Goal: Task Accomplishment & Management: Use online tool/utility

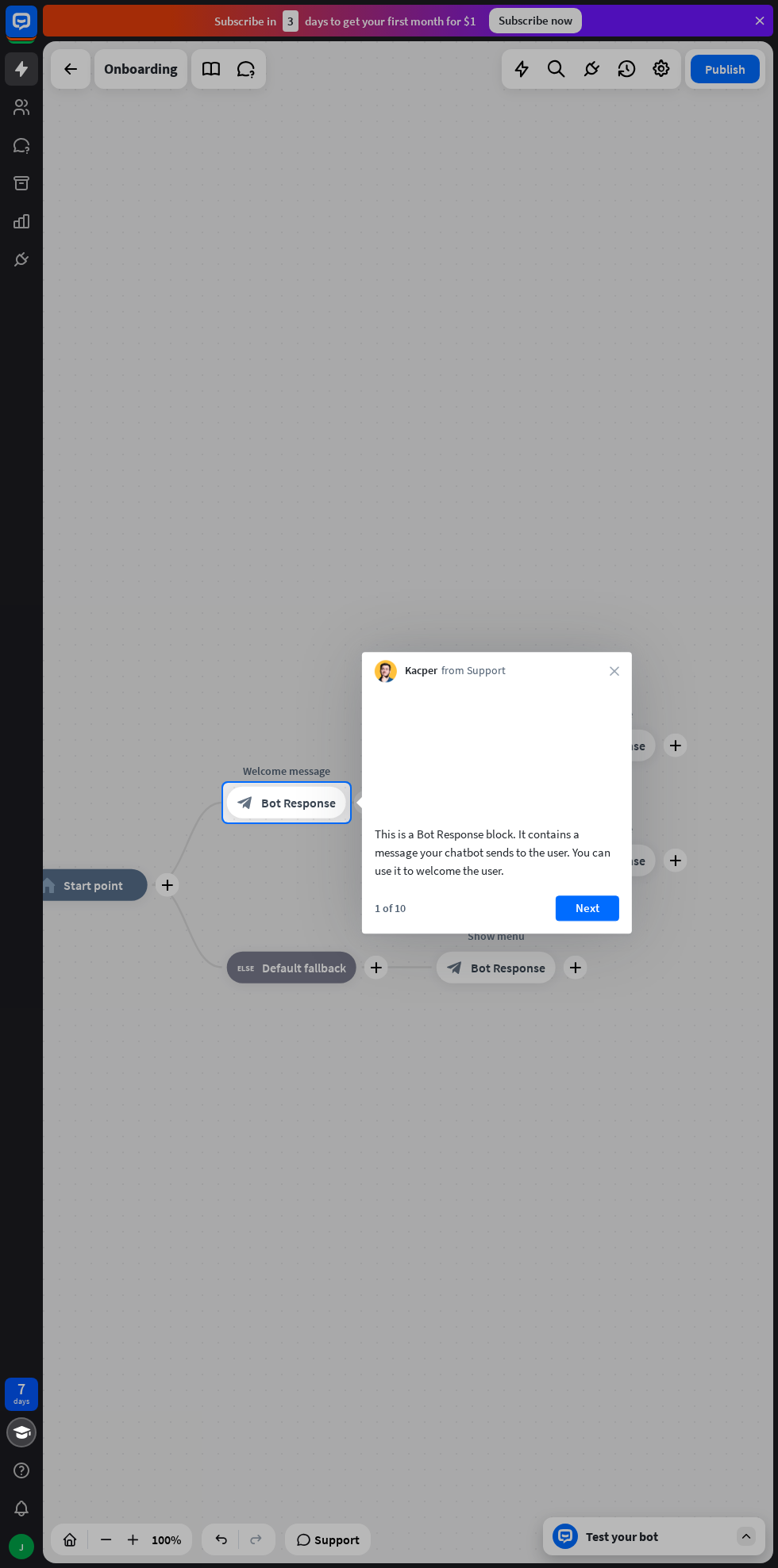
click at [596, 921] on button "Next" at bounding box center [587, 908] width 64 height 25
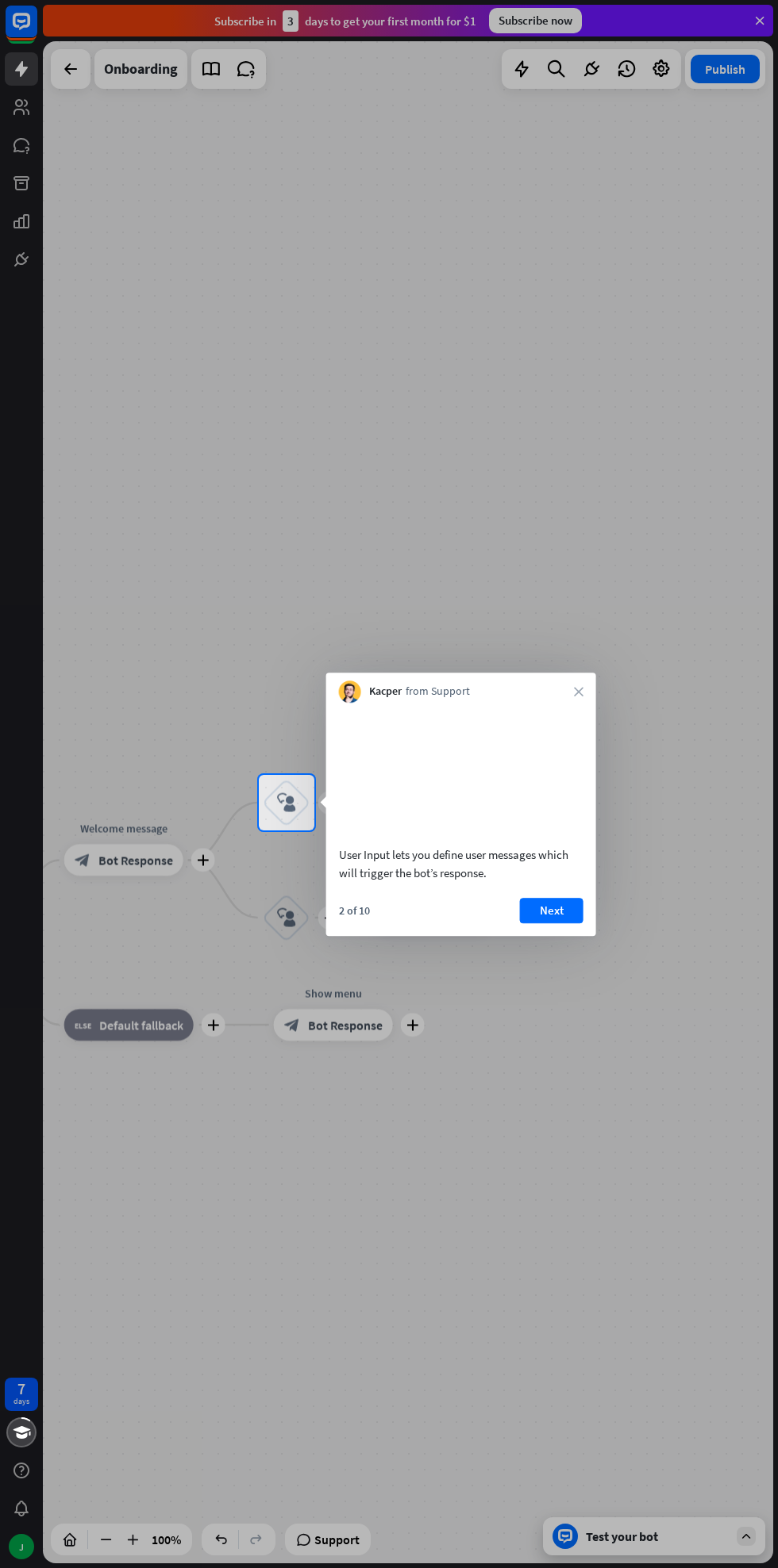
click at [574, 913] on button "Next" at bounding box center [552, 910] width 64 height 25
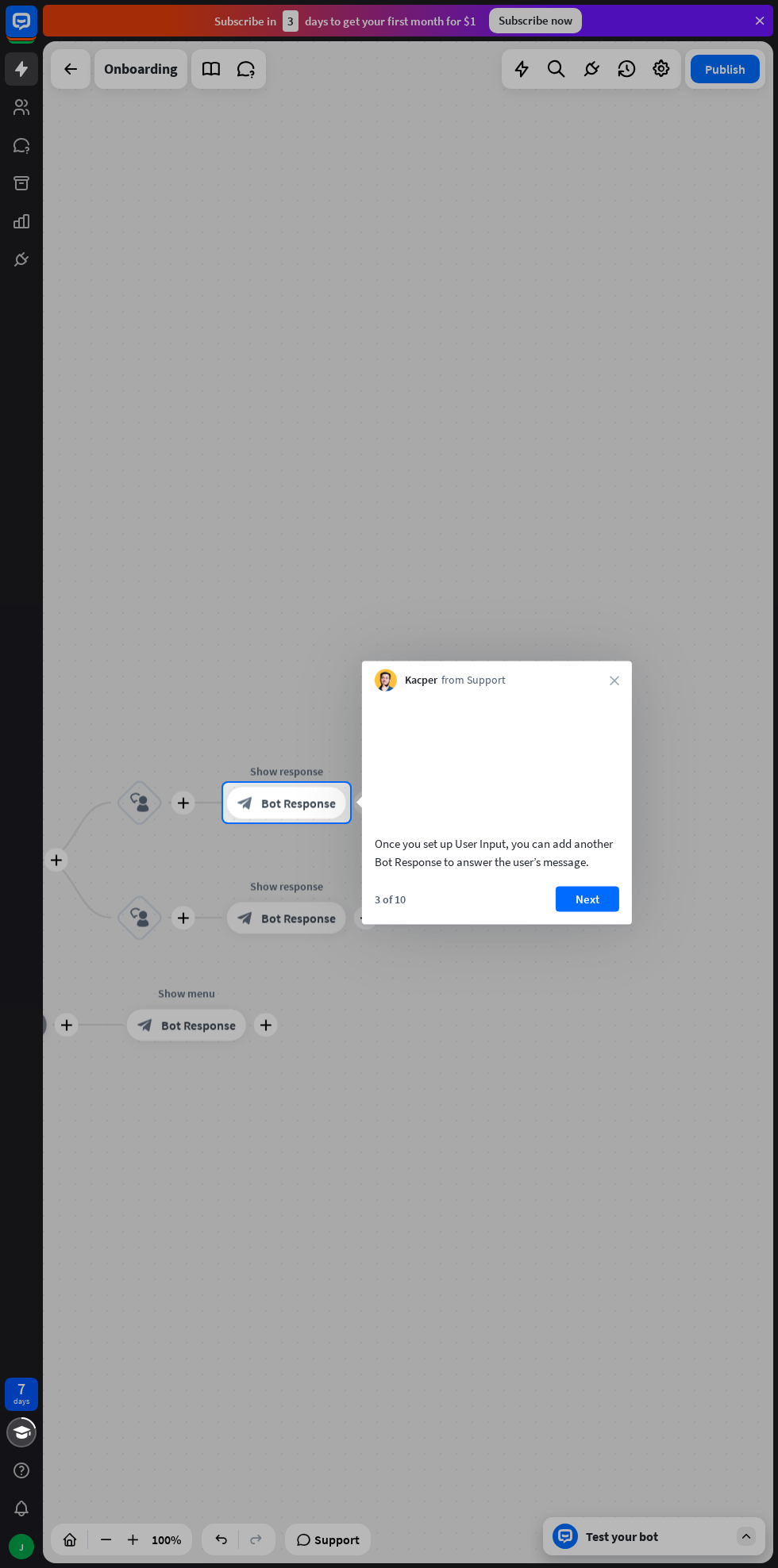
click at [613, 911] on button "Next" at bounding box center [587, 898] width 64 height 25
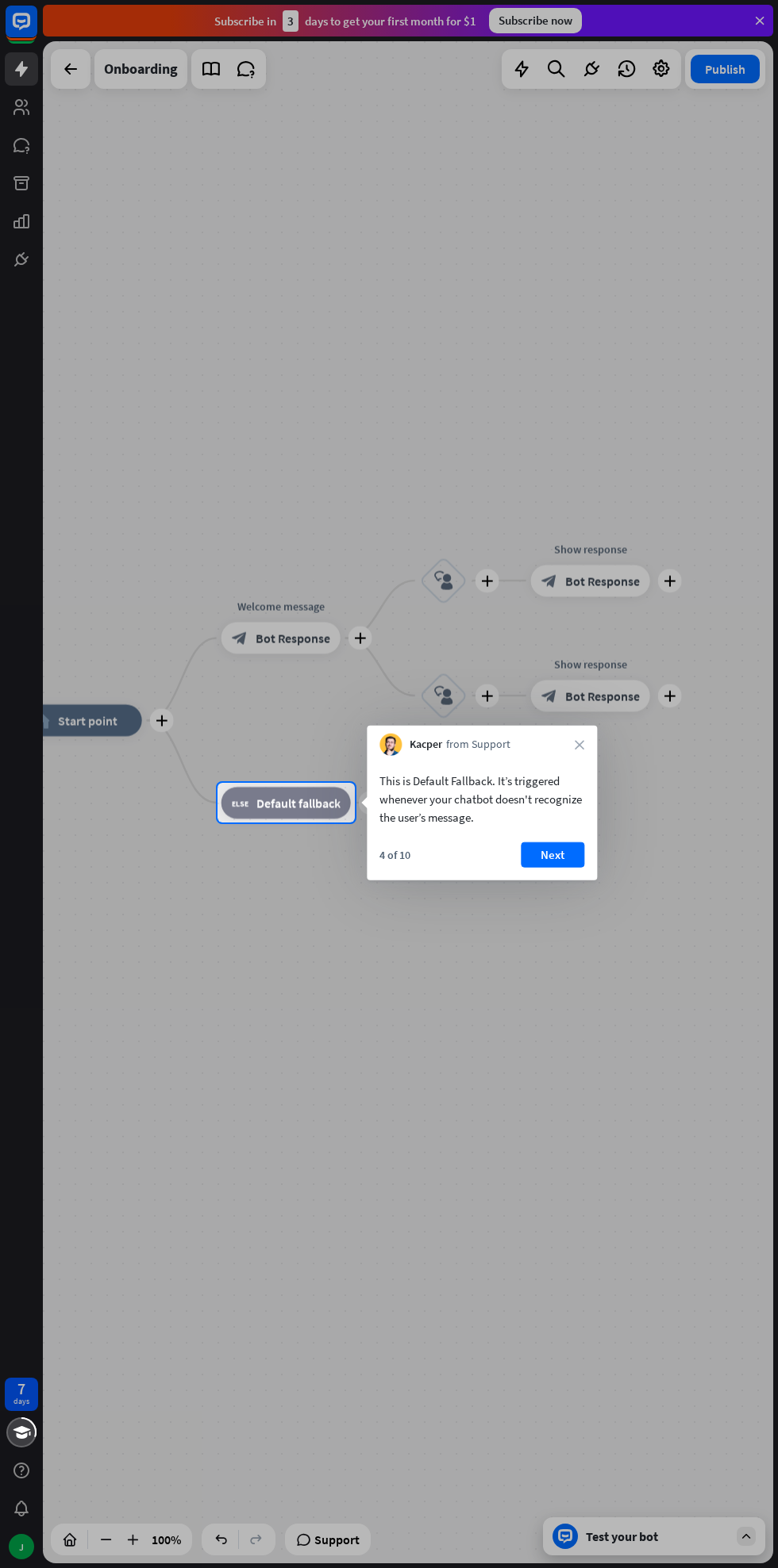
click at [564, 860] on button "Next" at bounding box center [553, 855] width 64 height 25
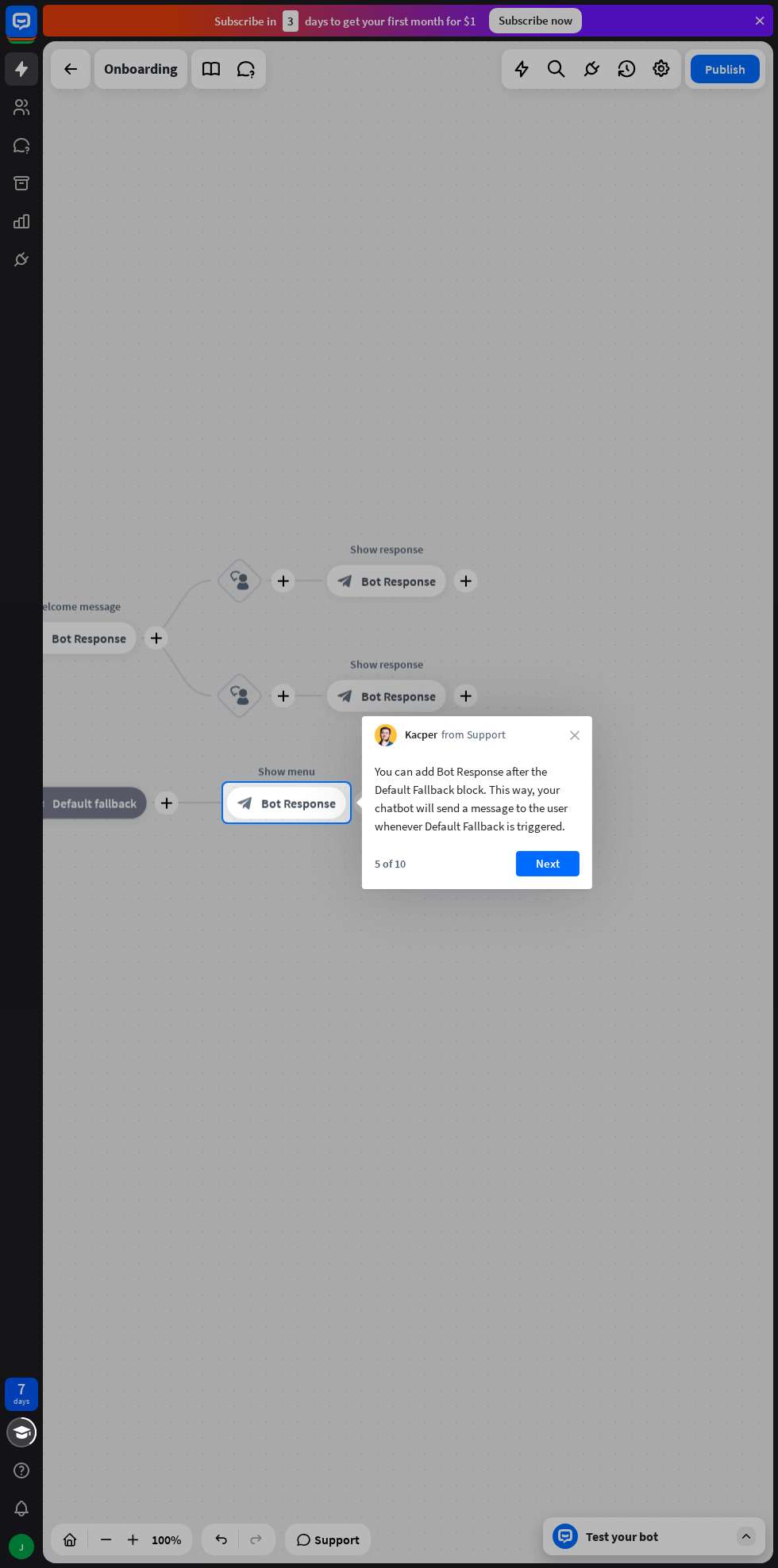
click at [564, 860] on button "Next" at bounding box center [547, 864] width 64 height 25
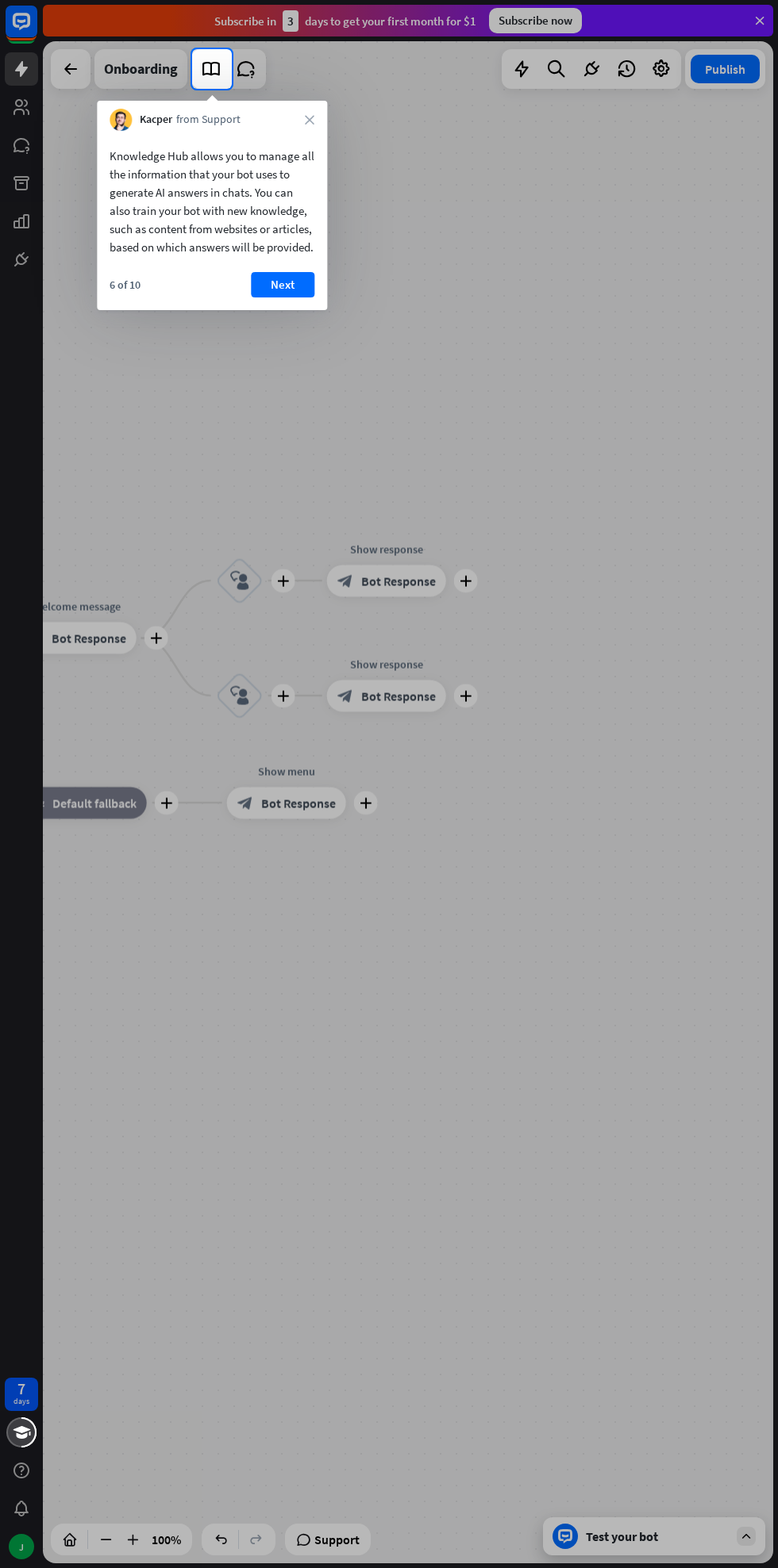
click at [284, 297] on button "Next" at bounding box center [283, 284] width 64 height 25
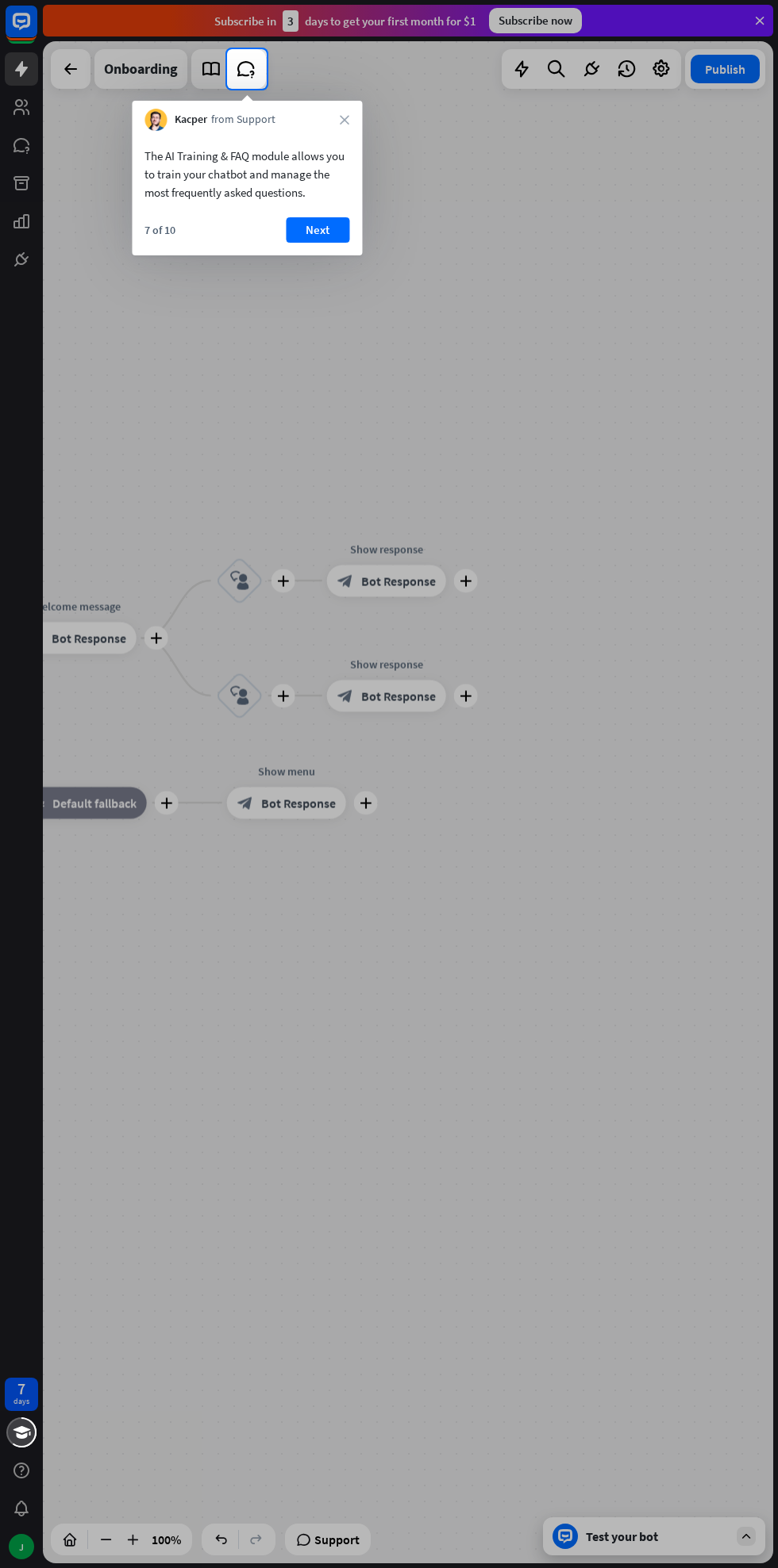
click at [334, 236] on button "Next" at bounding box center [317, 230] width 64 height 25
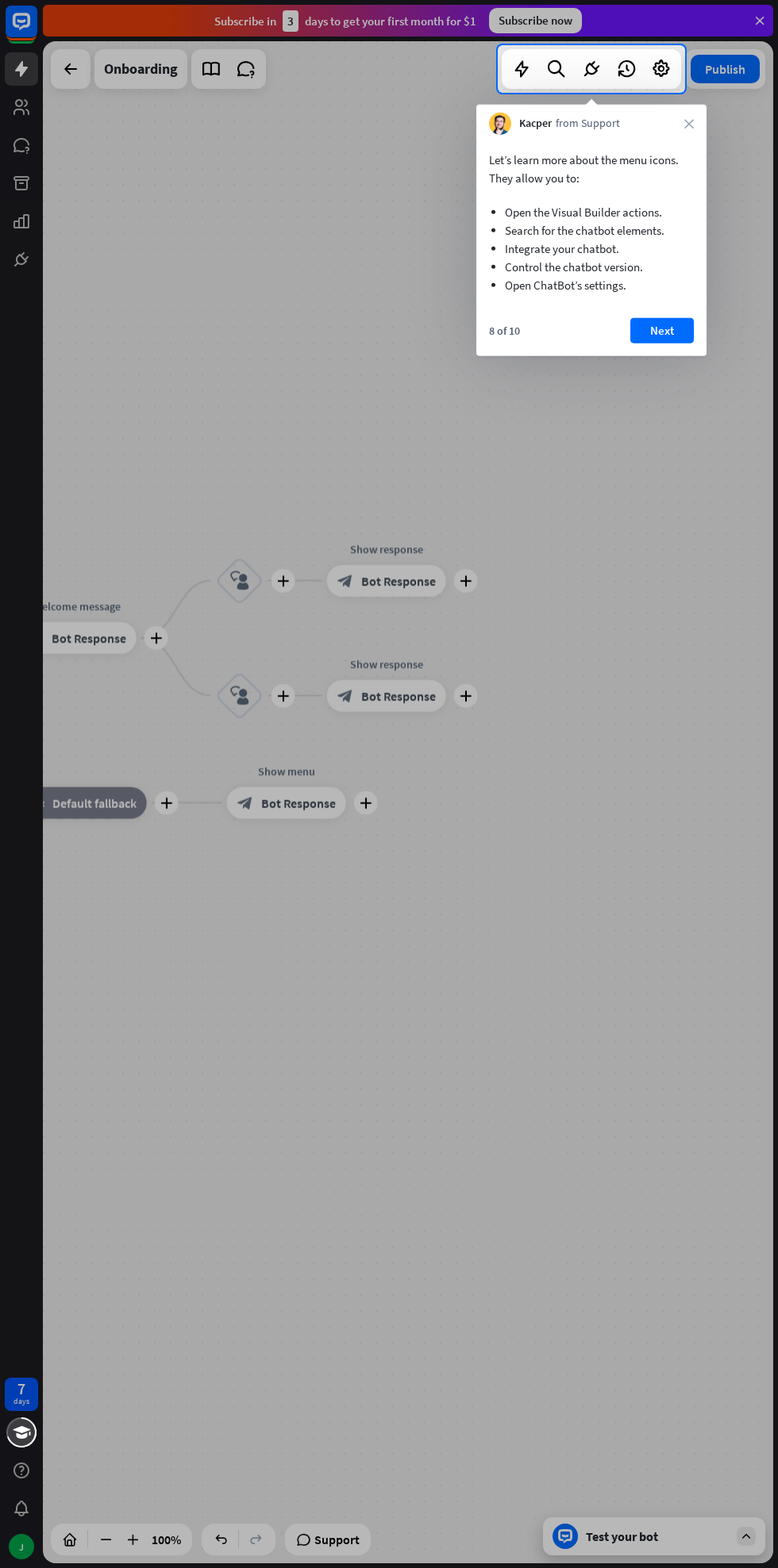
click at [645, 339] on button "Next" at bounding box center [662, 331] width 64 height 25
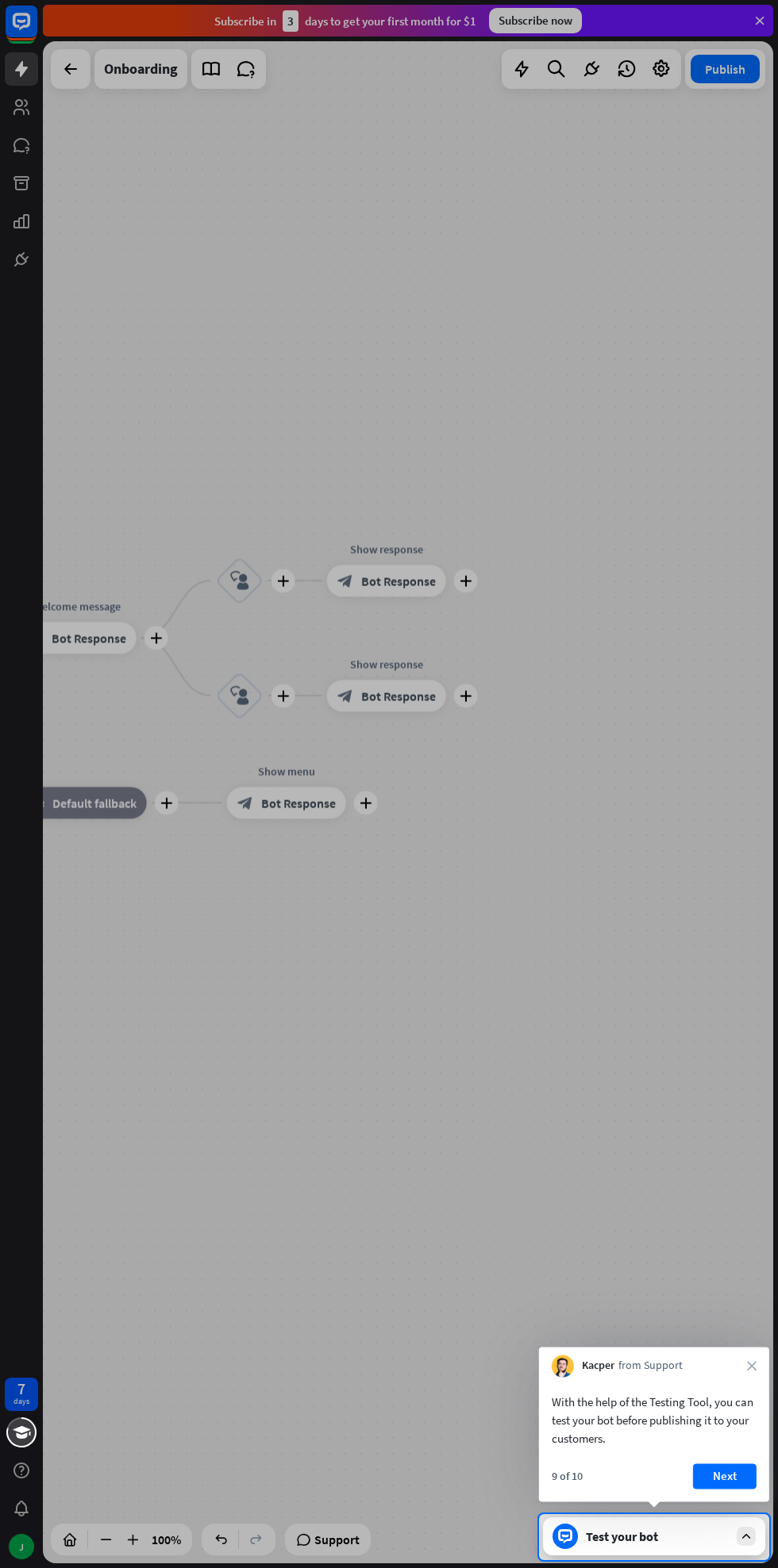
click at [725, 1481] on button "Next" at bounding box center [724, 1476] width 64 height 25
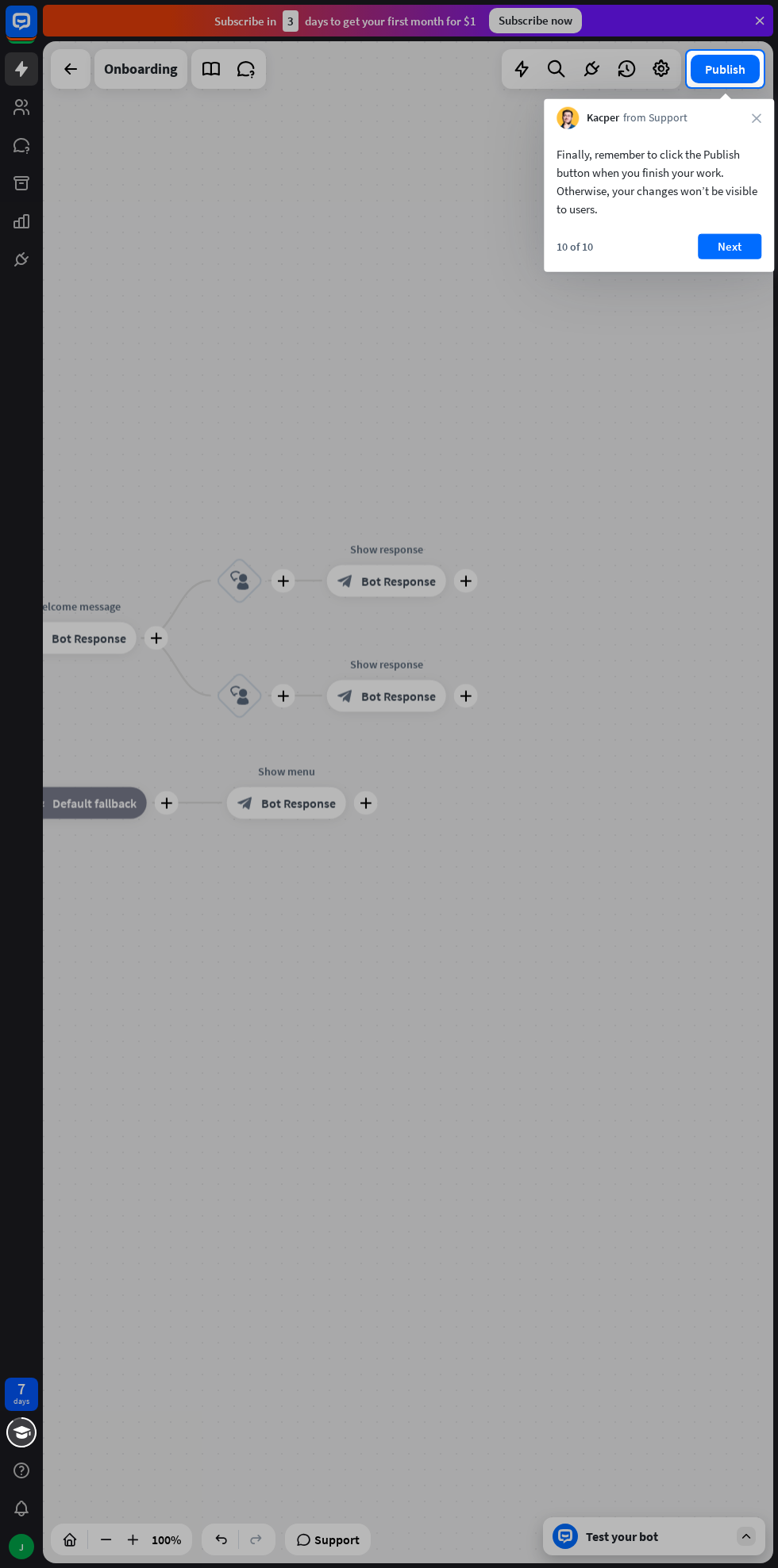
click at [723, 235] on button "Next" at bounding box center [729, 247] width 64 height 25
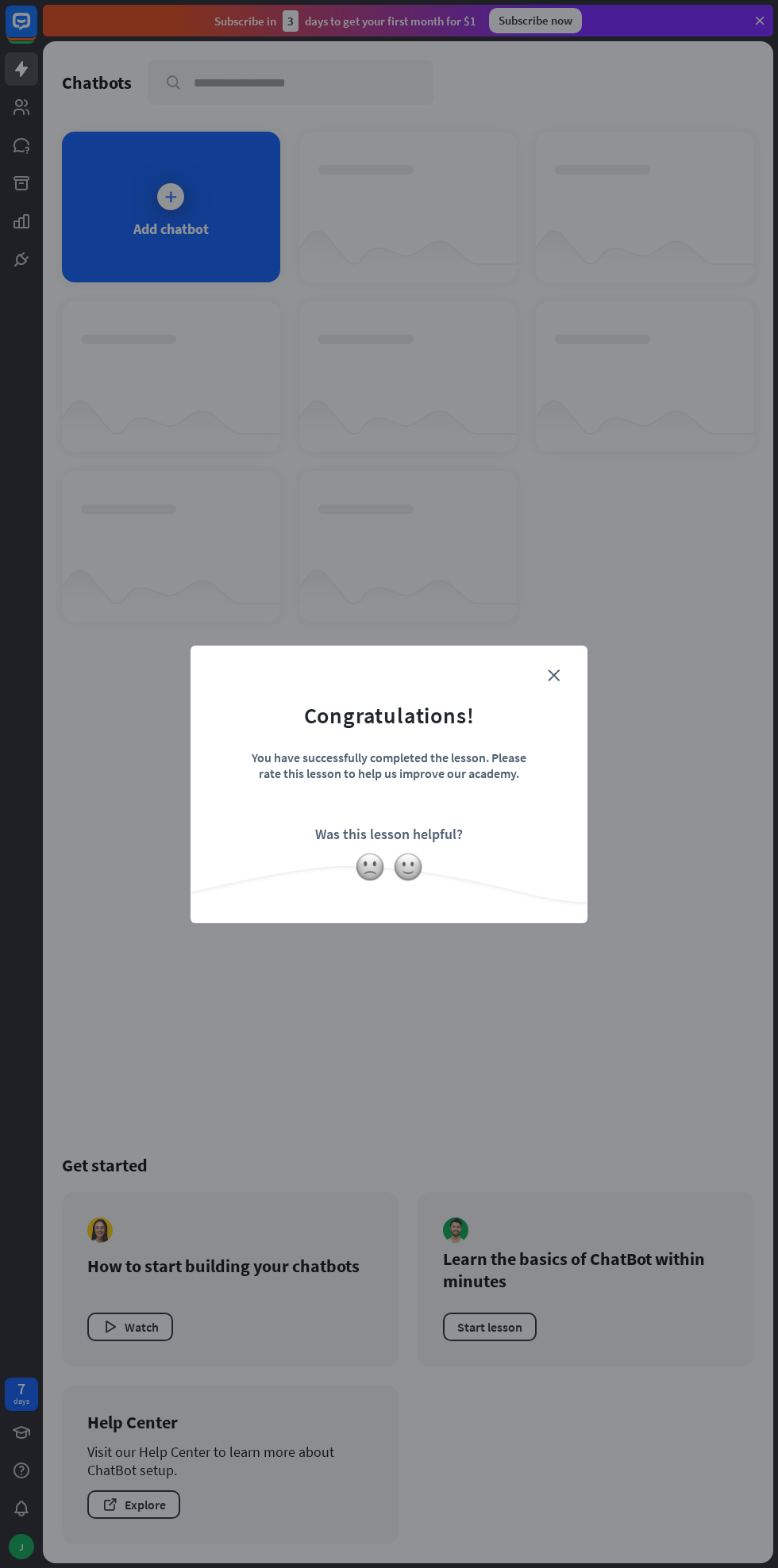
click at [563, 1017] on div "close Congratulations! You have successfully completed the lesson. Please rate …" at bounding box center [389, 784] width 778 height 1568
click at [559, 675] on icon "close" at bounding box center [553, 675] width 12 height 12
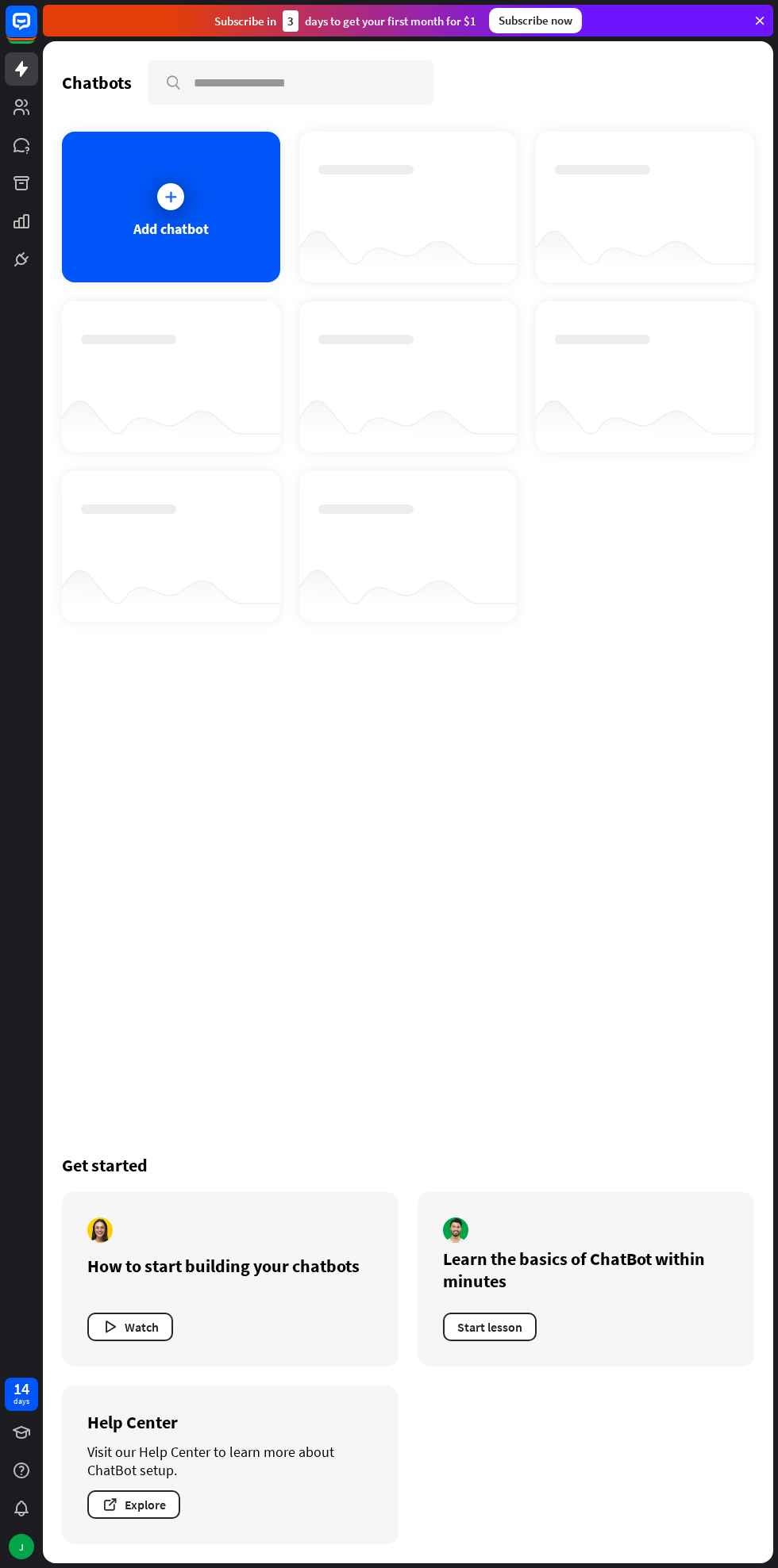
click at [205, 172] on div "Add chatbot" at bounding box center [171, 207] width 218 height 151
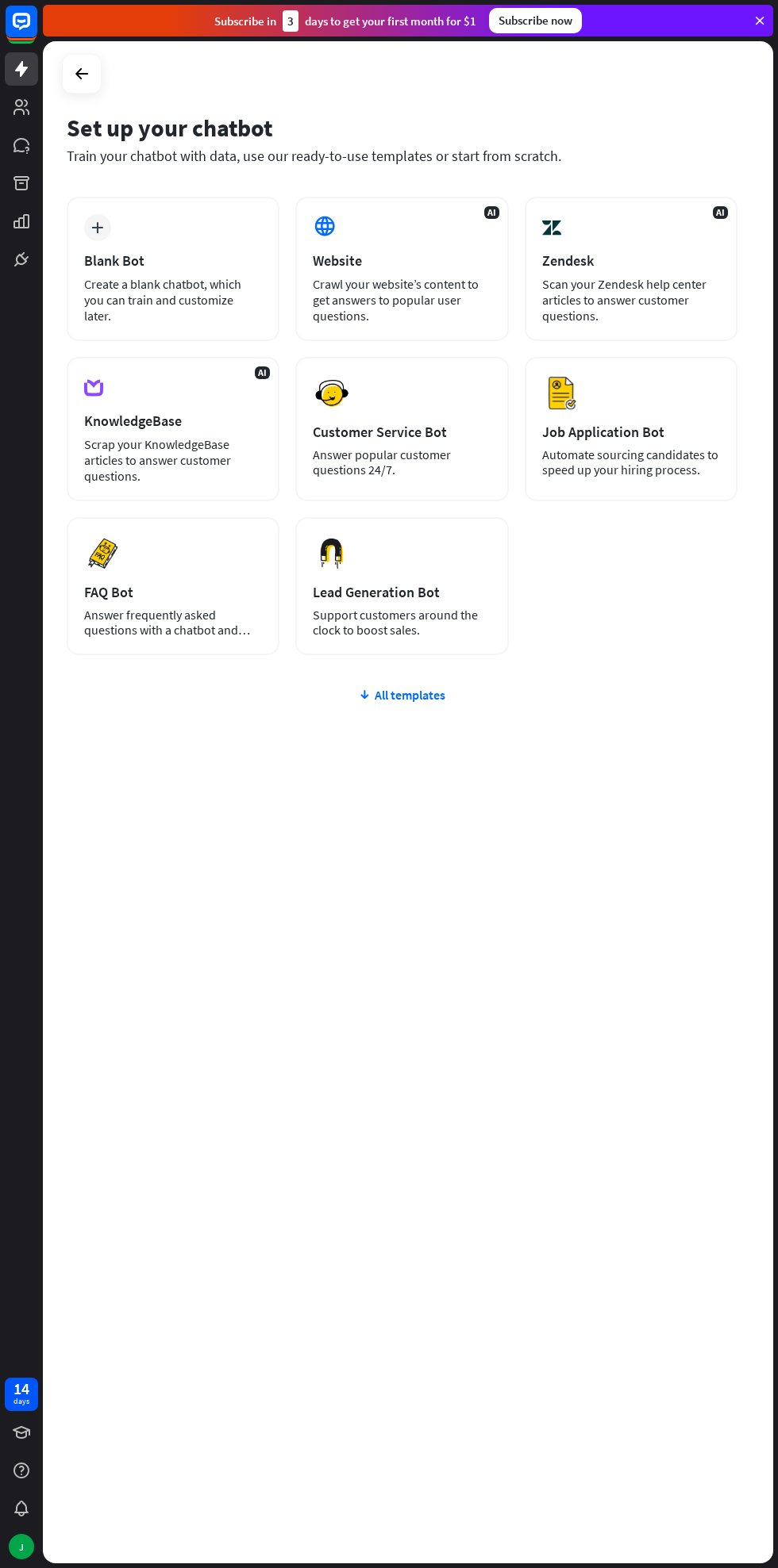
click at [427, 392] on div "Preview Customer Service Bot Answer popular customer questions 24/7." at bounding box center [402, 429] width 213 height 144
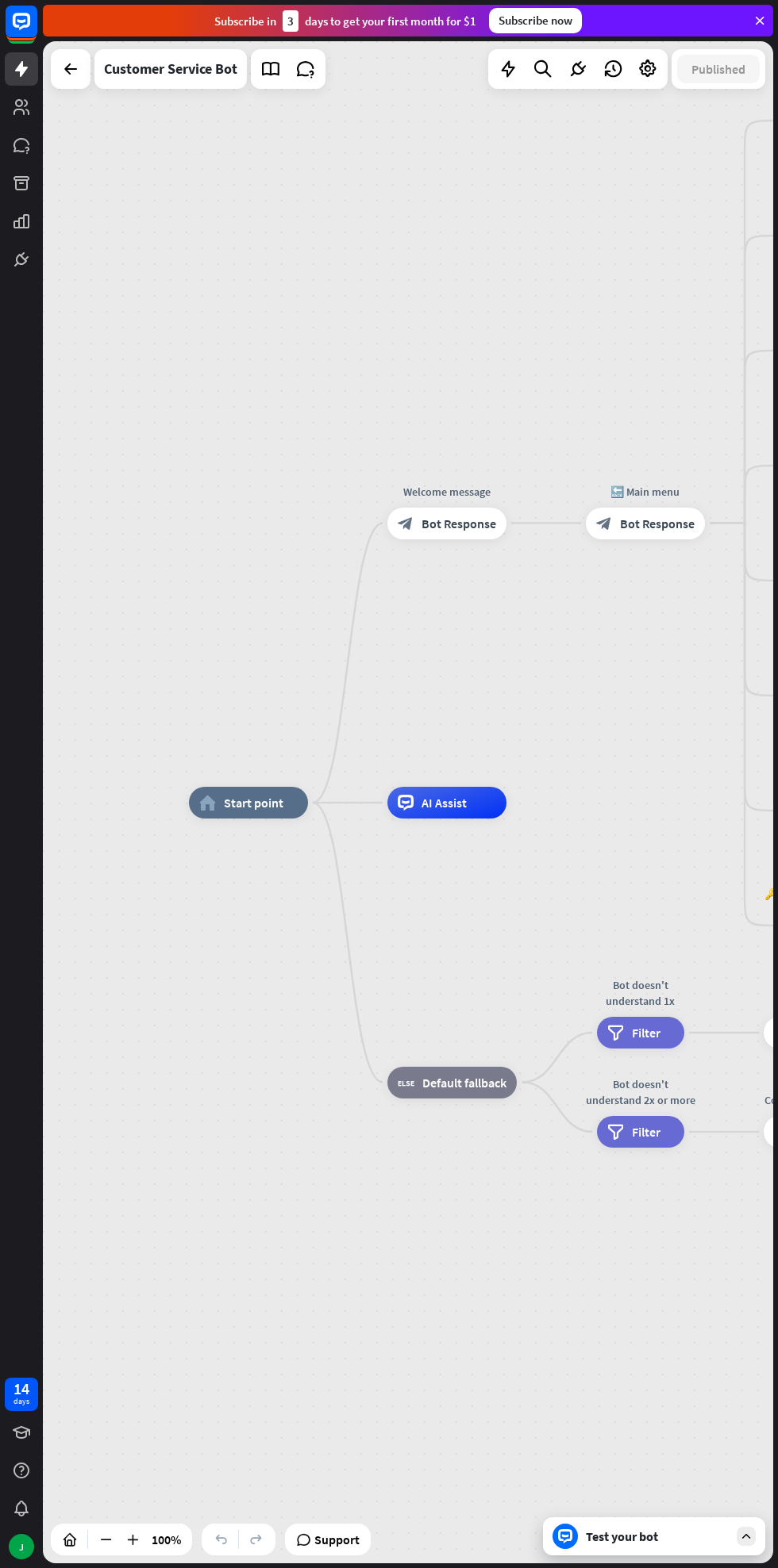
click at [648, 1519] on div "Test your bot" at bounding box center [653, 1536] width 222 height 38
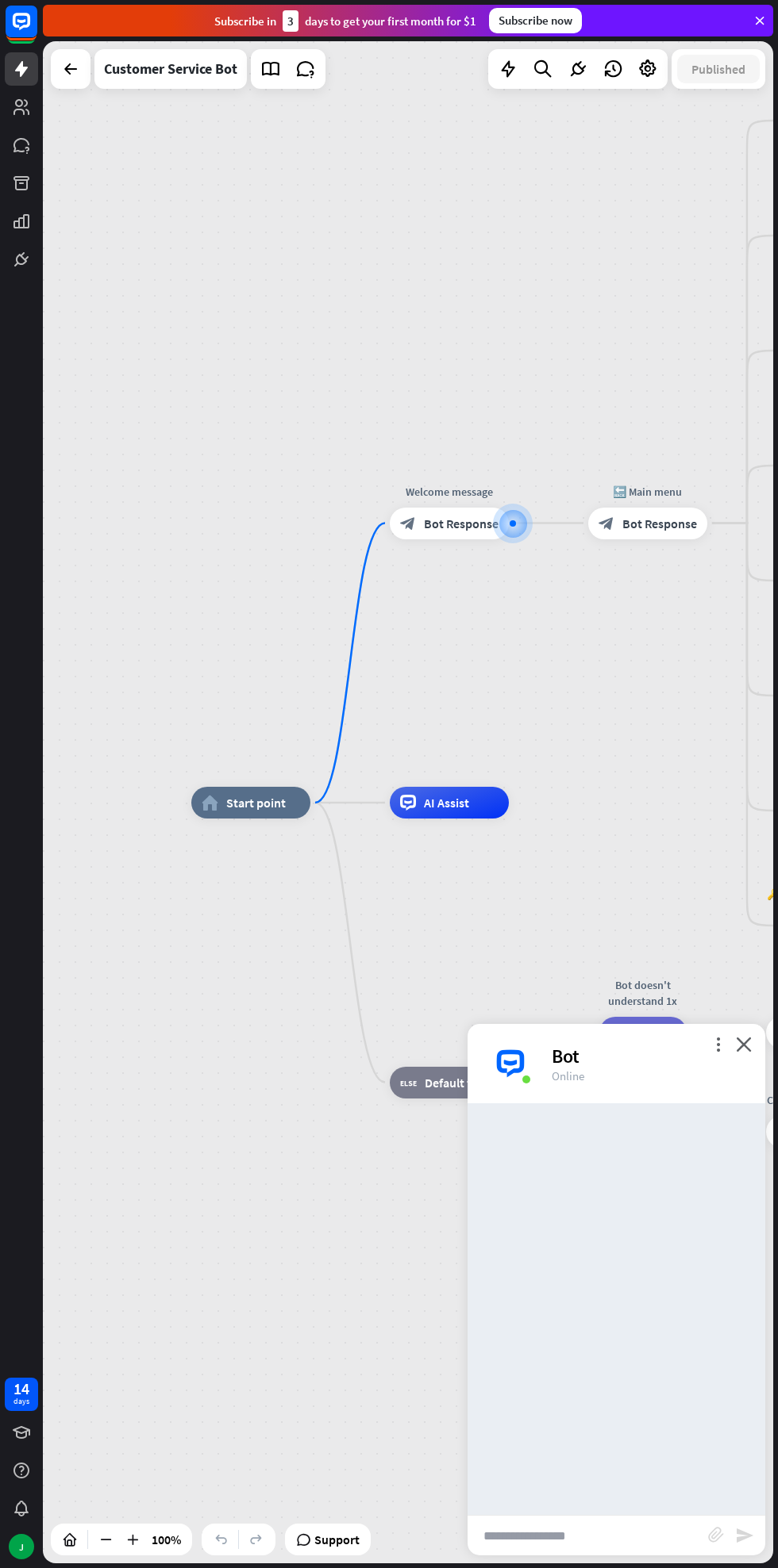
click at [645, 1374] on div at bounding box center [615, 1308] width 297 height 412
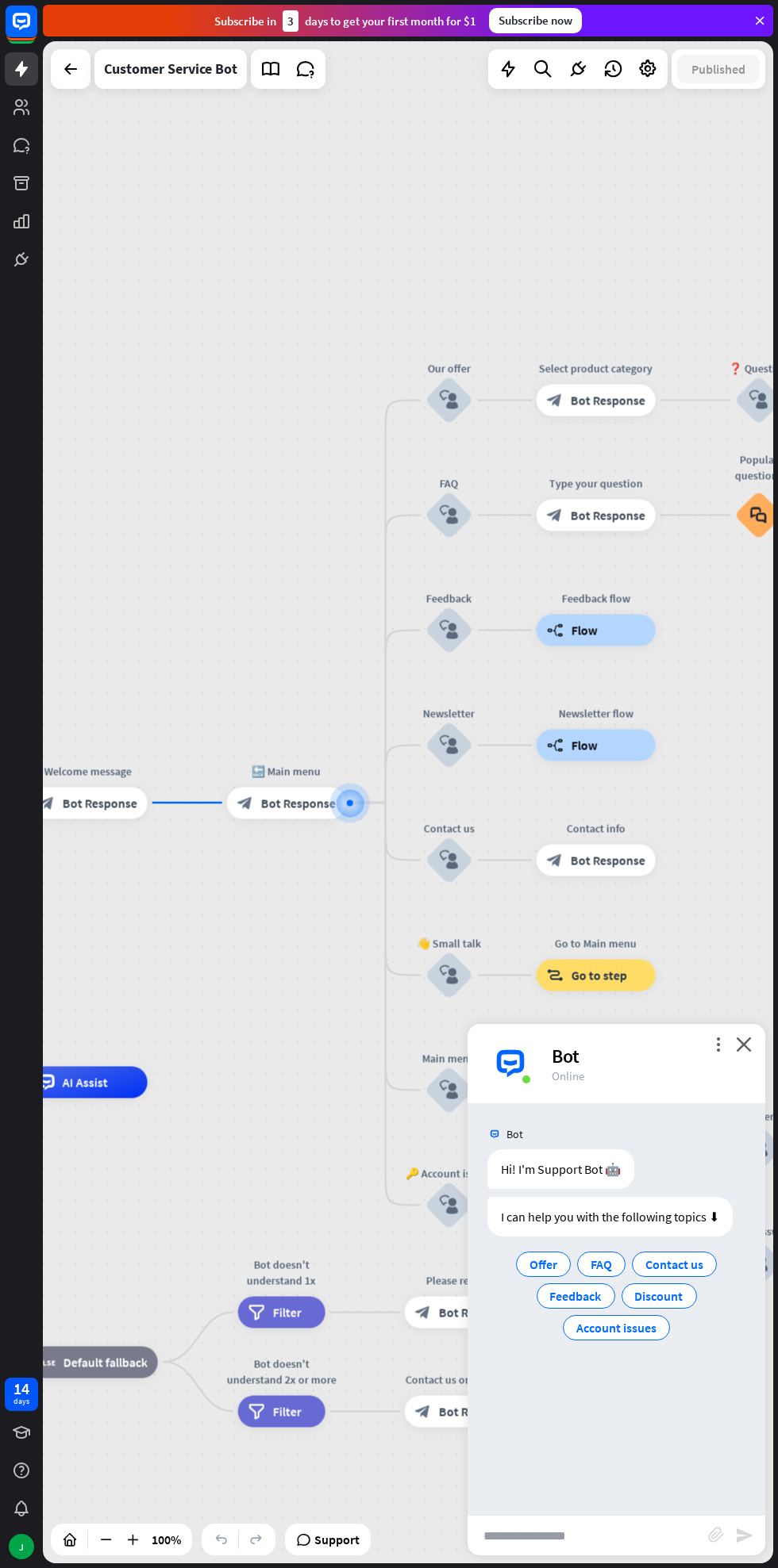
click at [554, 1270] on span "Offer" at bounding box center [543, 1264] width 28 height 15
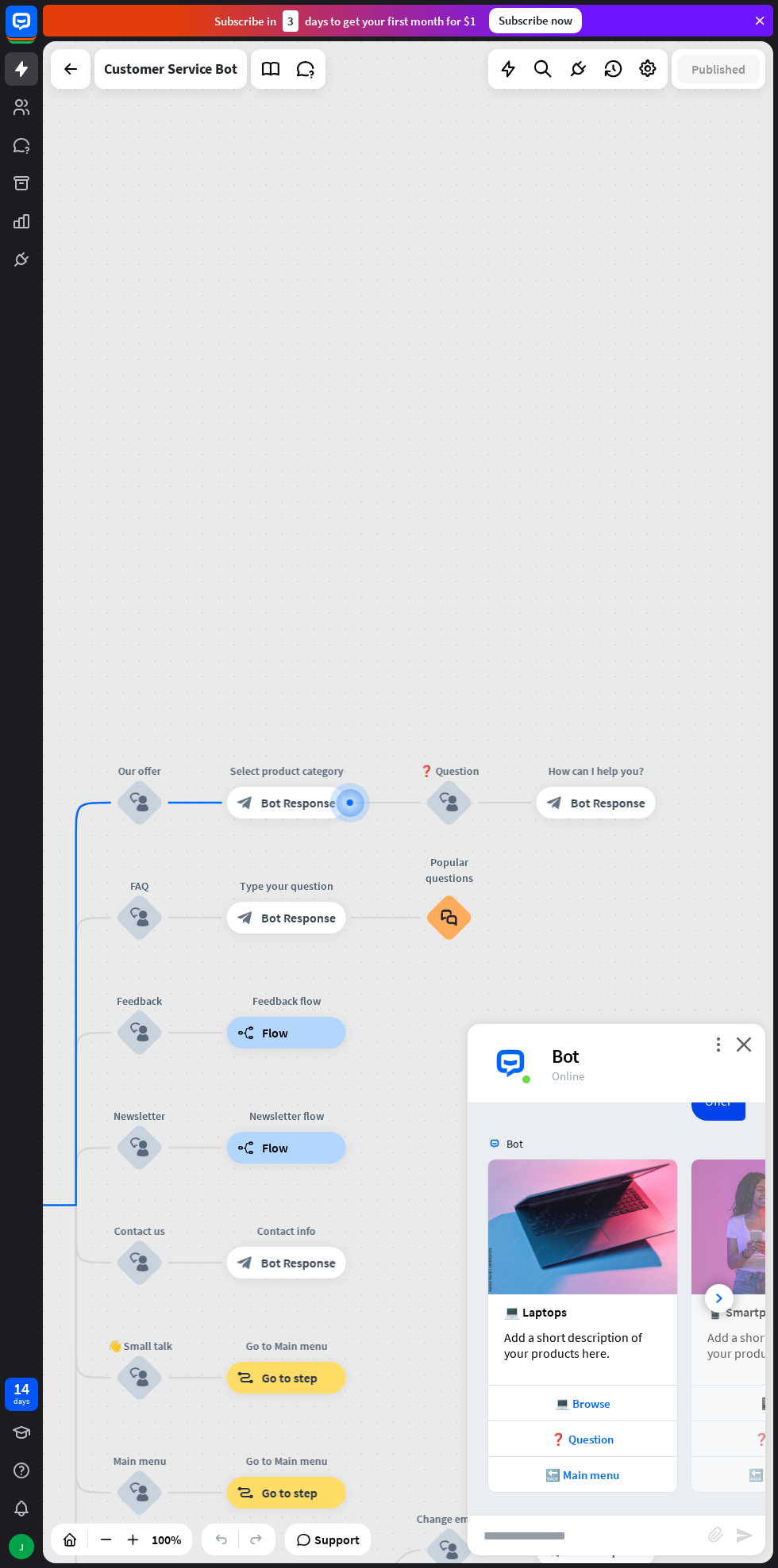
click at [618, 1402] on div "💻 Browse" at bounding box center [583, 1404] width 173 height 15
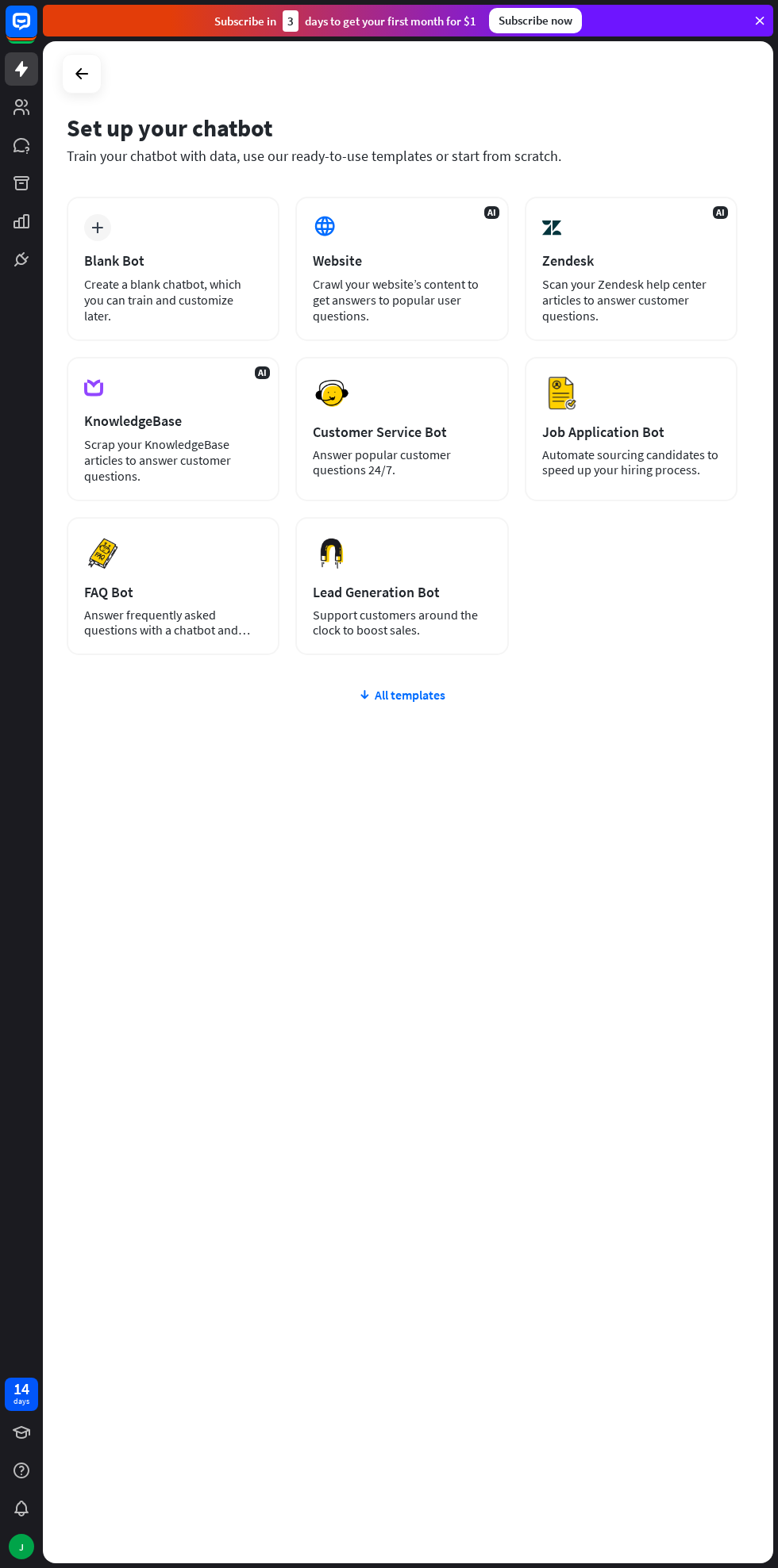
click at [80, 73] on icon at bounding box center [81, 74] width 19 height 19
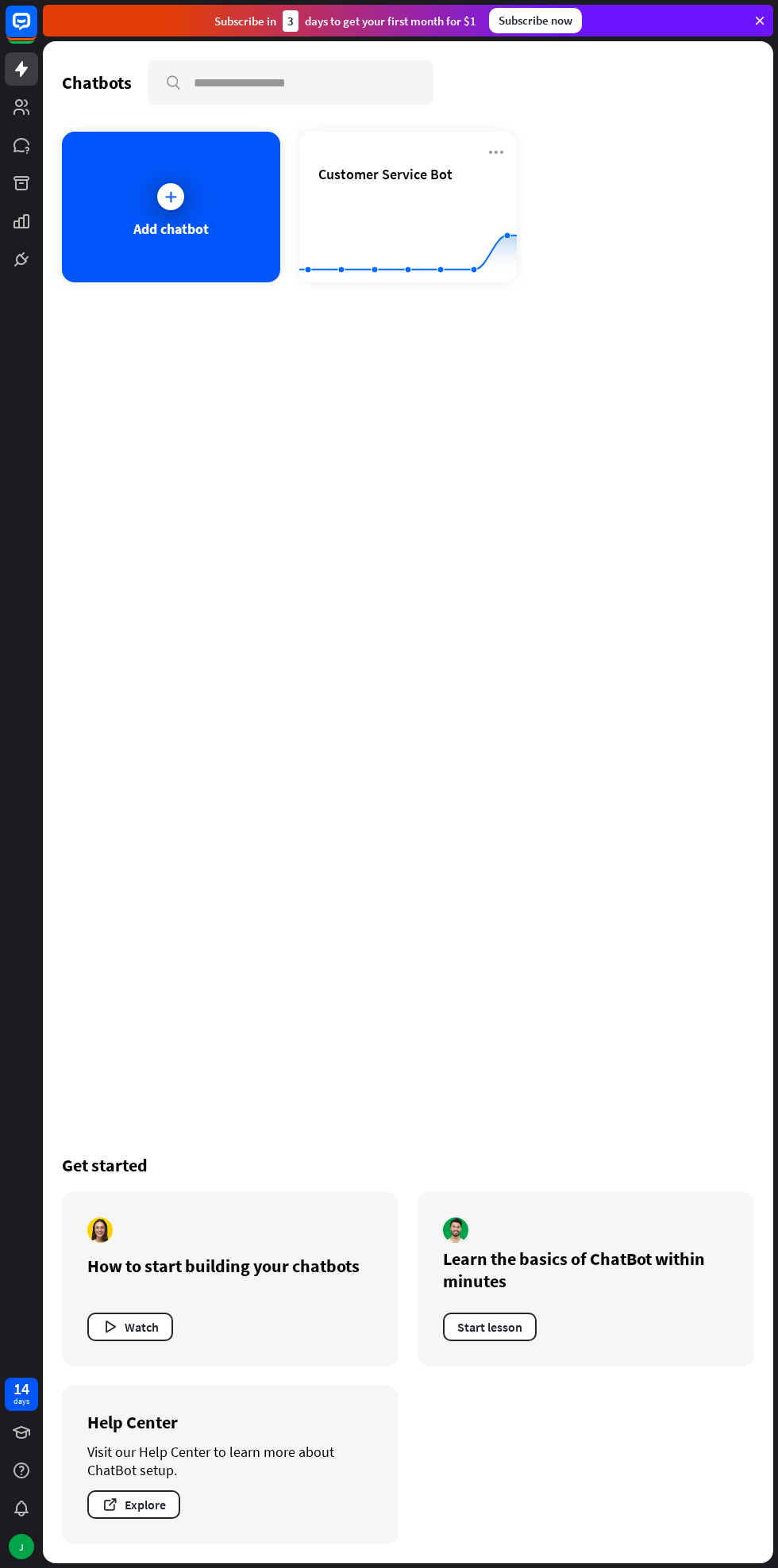
click at [374, 234] on rect at bounding box center [407, 243] width 217 height 99
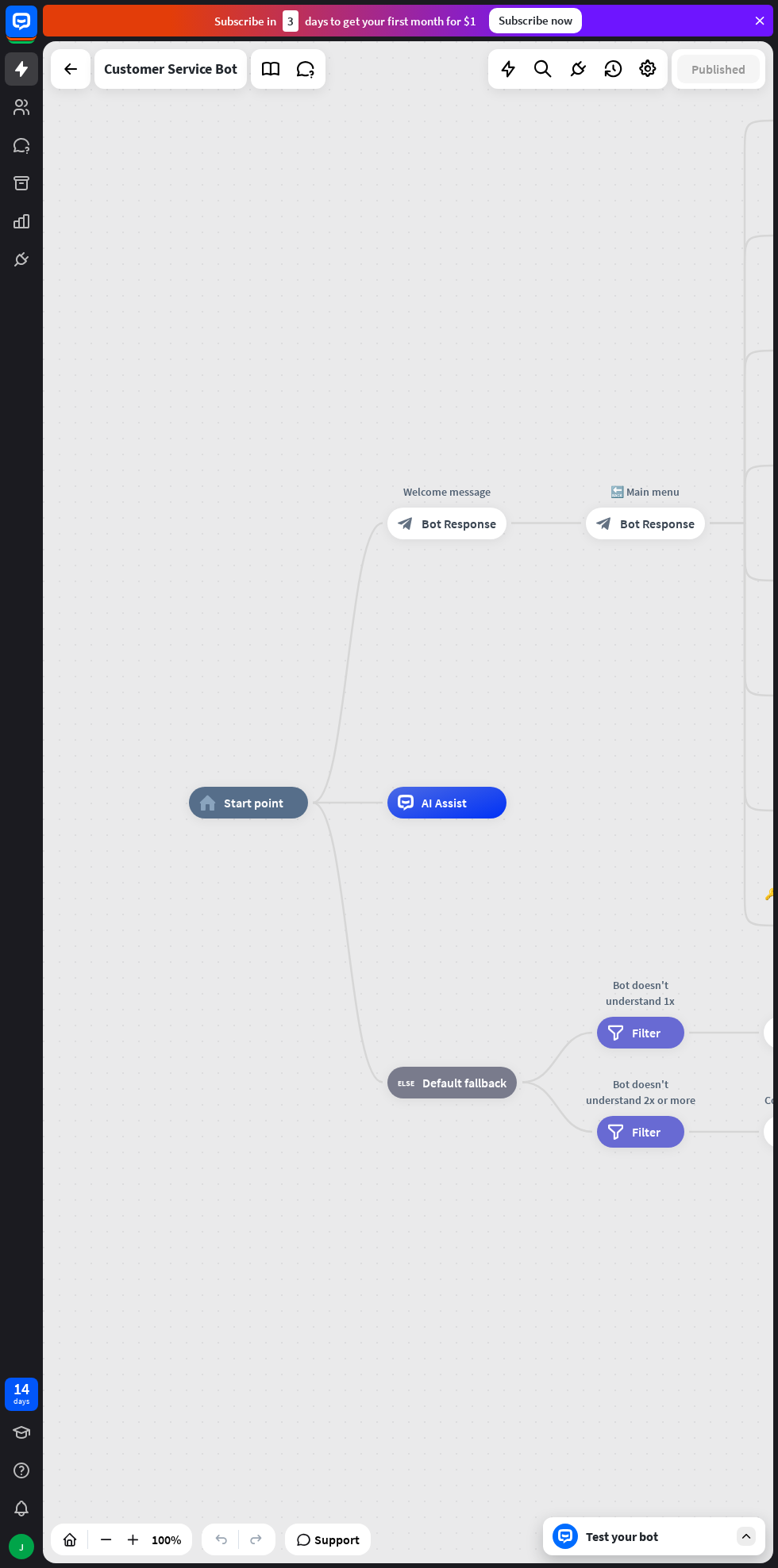
click at [245, 809] on span "Start point" at bounding box center [253, 802] width 59 height 15
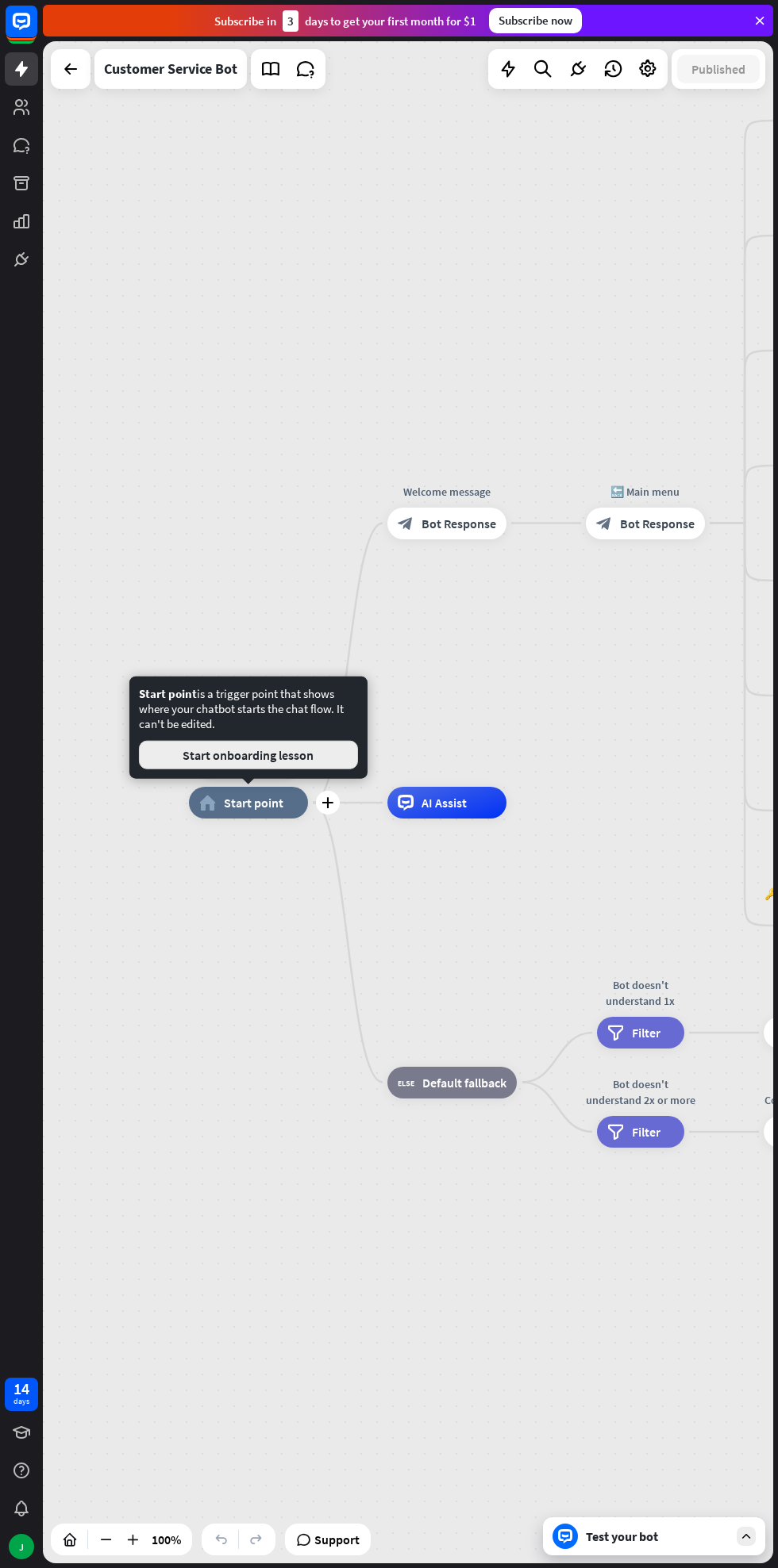
click at [274, 756] on button "Start onboarding lesson" at bounding box center [248, 754] width 219 height 28
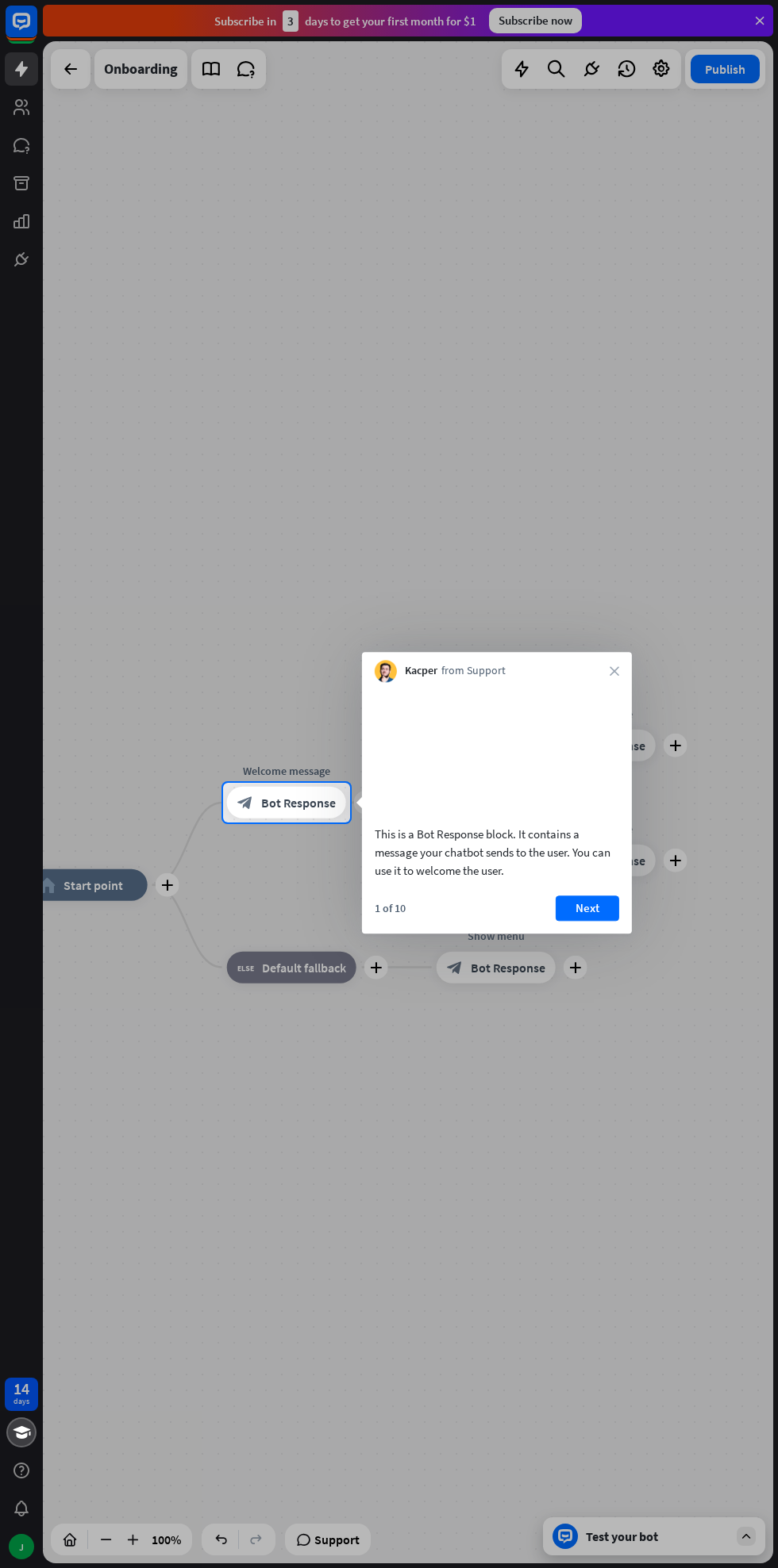
click at [586, 921] on button "Next" at bounding box center [587, 908] width 64 height 25
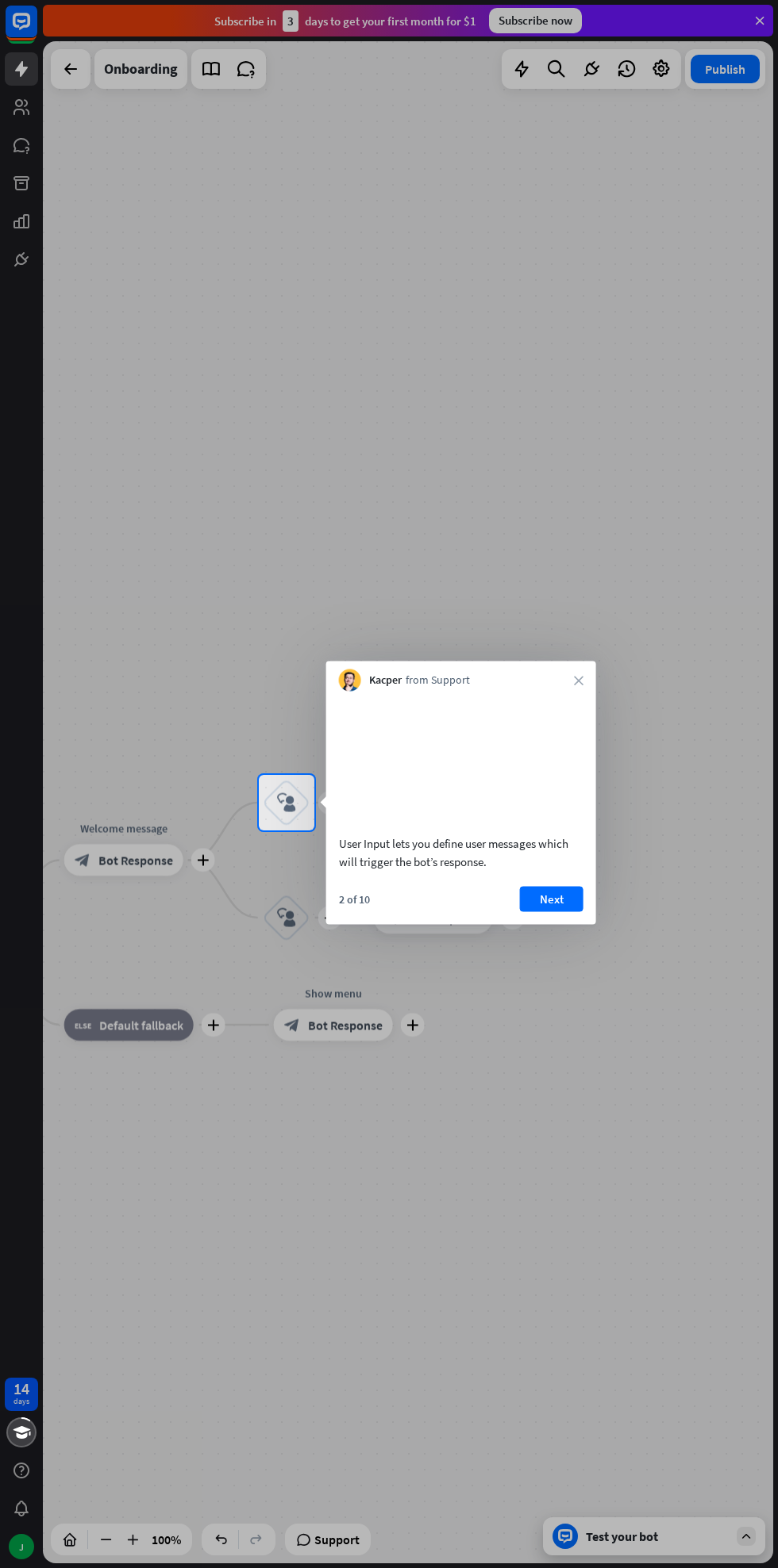
click at [550, 909] on button "Next" at bounding box center [552, 898] width 64 height 25
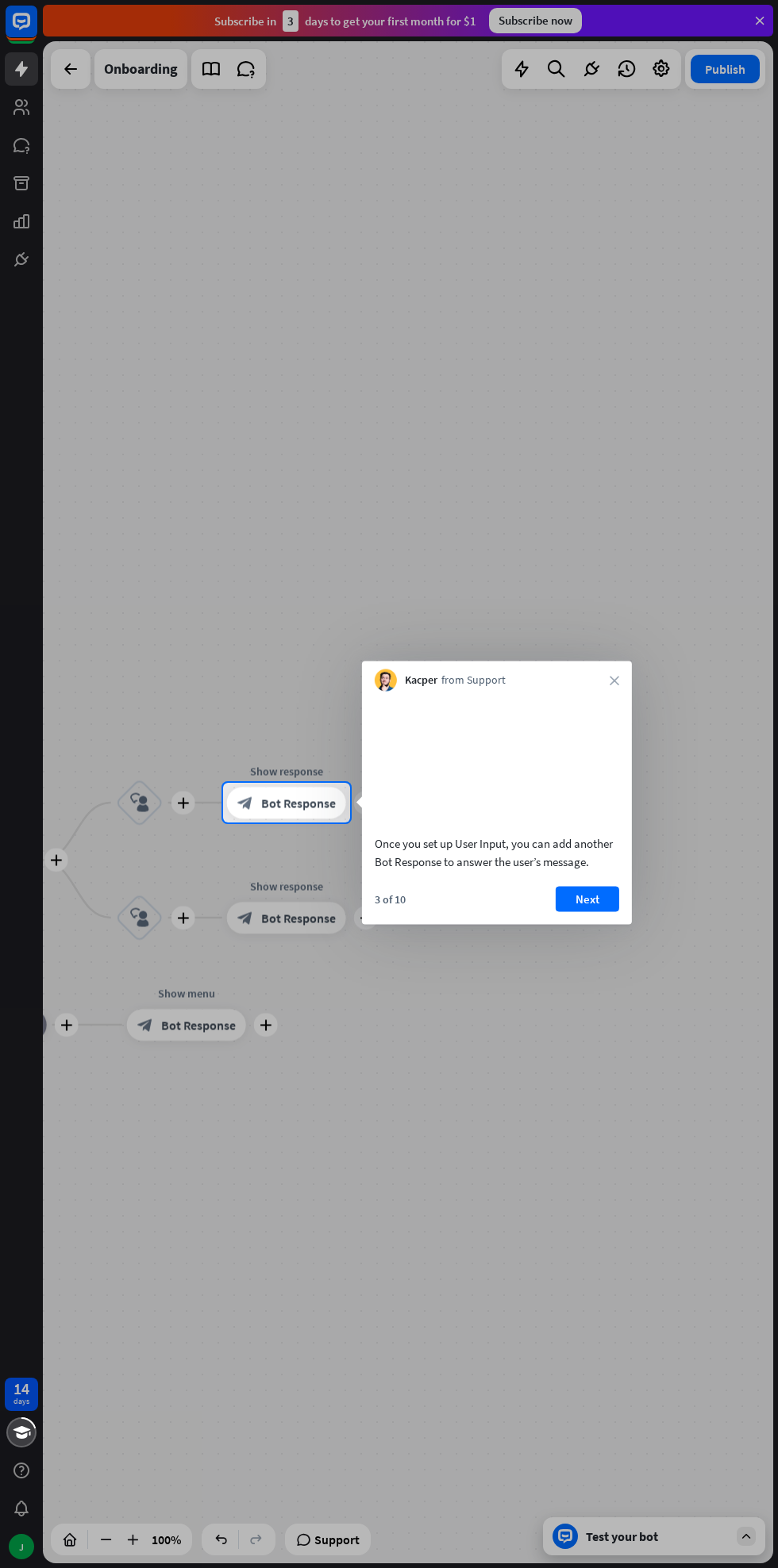
click at [586, 911] on button "Next" at bounding box center [587, 898] width 64 height 25
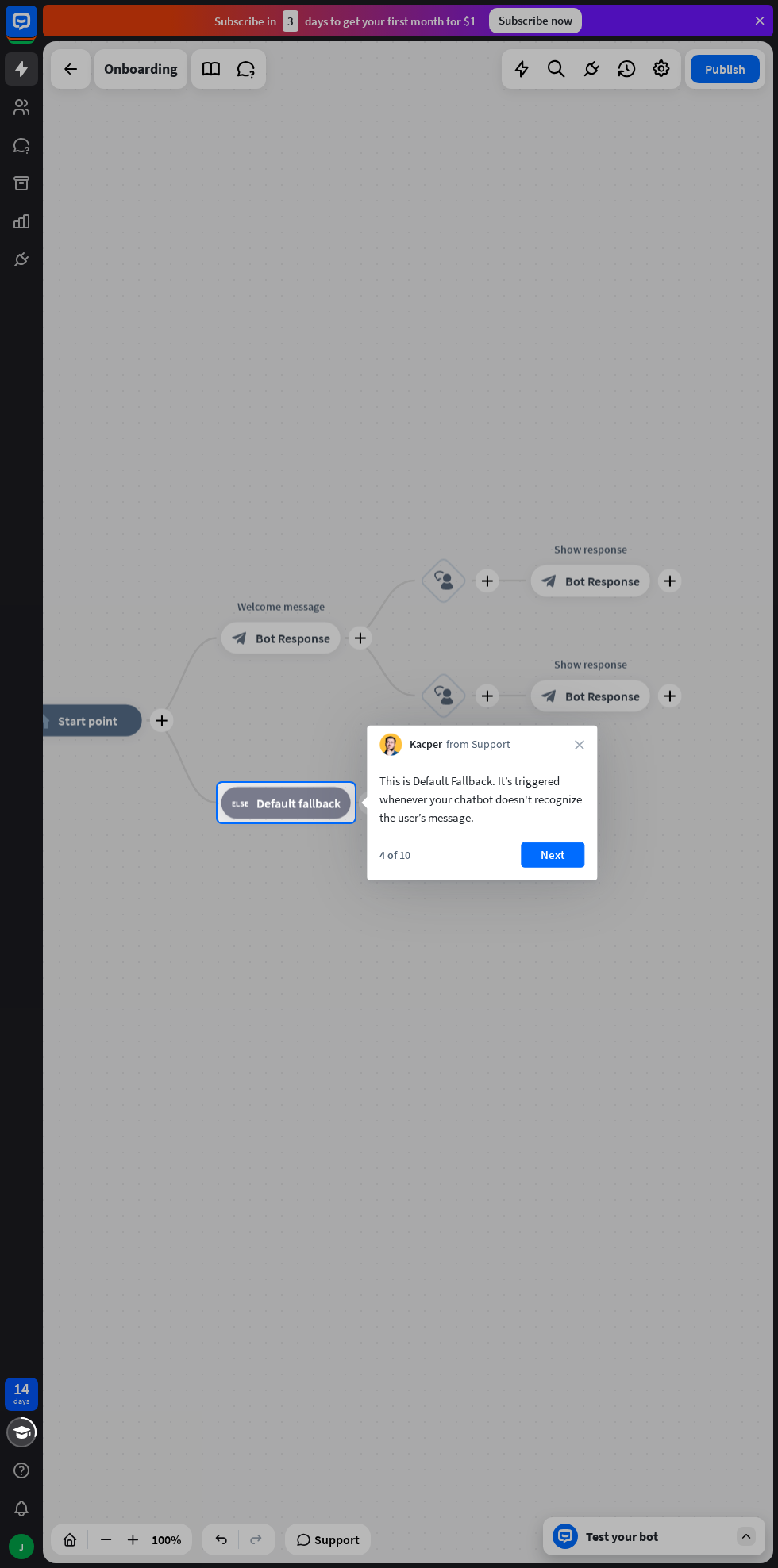
click at [564, 860] on button "Next" at bounding box center [553, 855] width 64 height 25
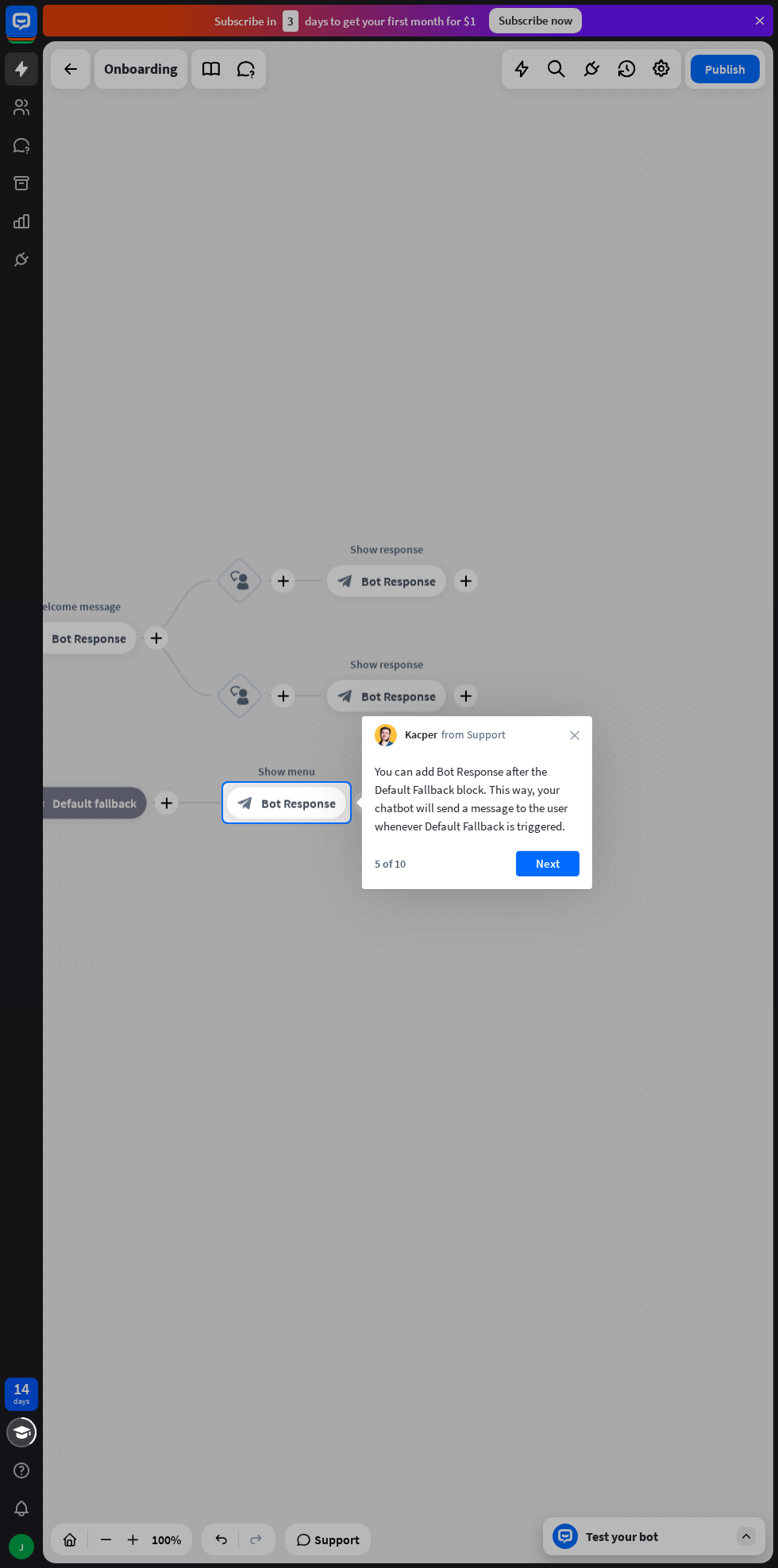
click at [544, 857] on button "Next" at bounding box center [547, 864] width 64 height 25
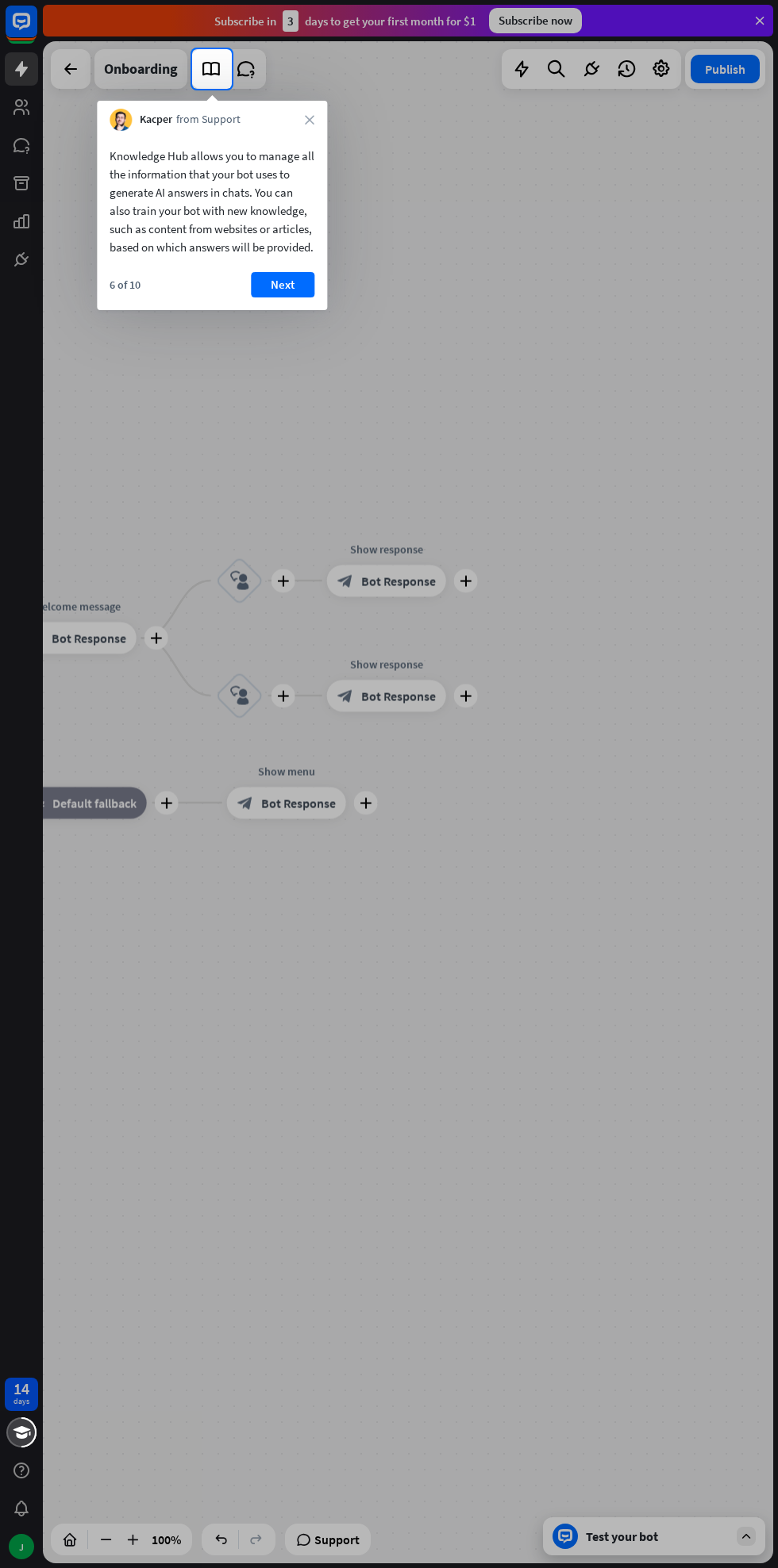
click at [265, 295] on button "Next" at bounding box center [283, 284] width 64 height 25
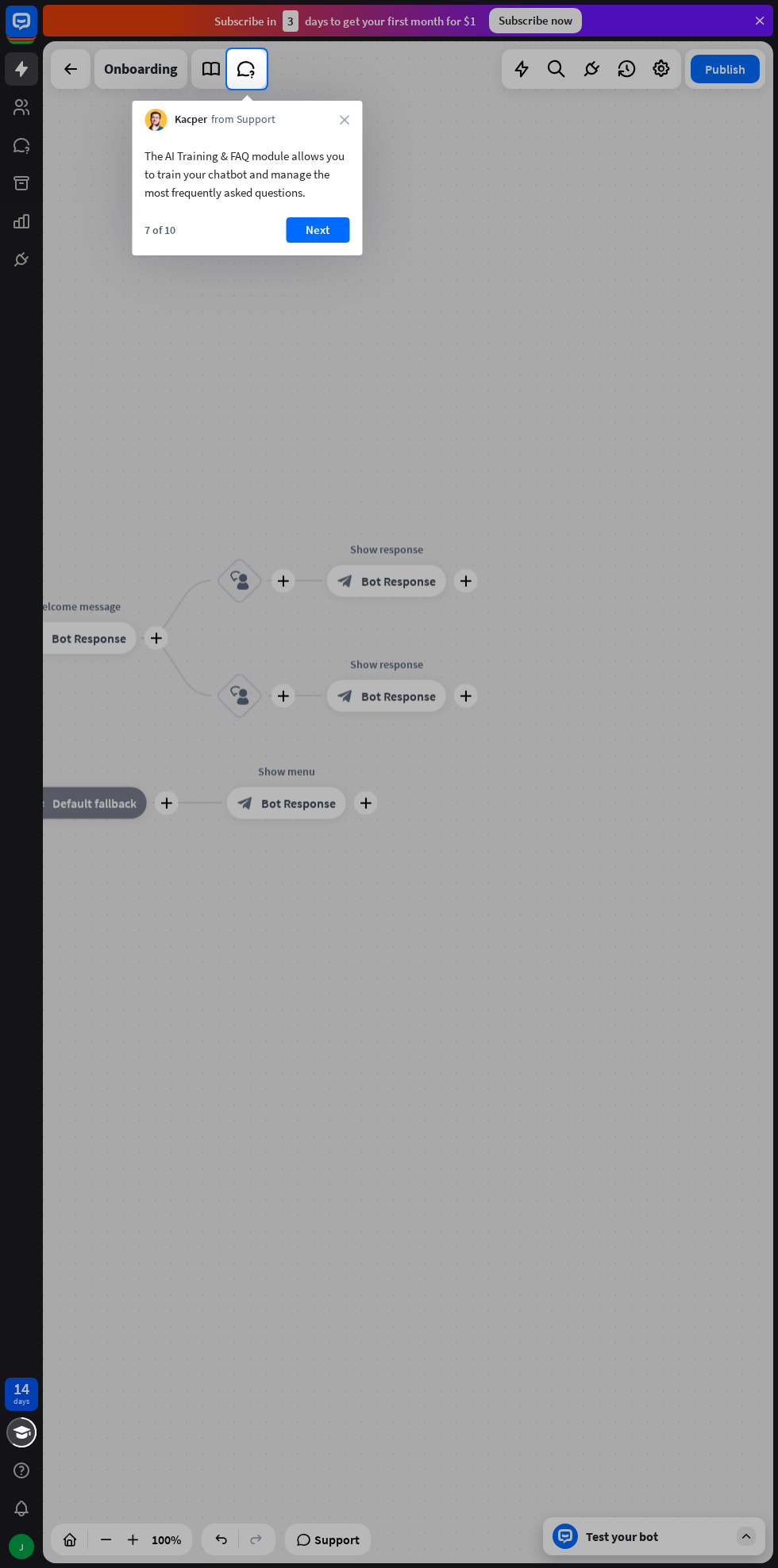
click at [299, 223] on button "Next" at bounding box center [317, 230] width 64 height 25
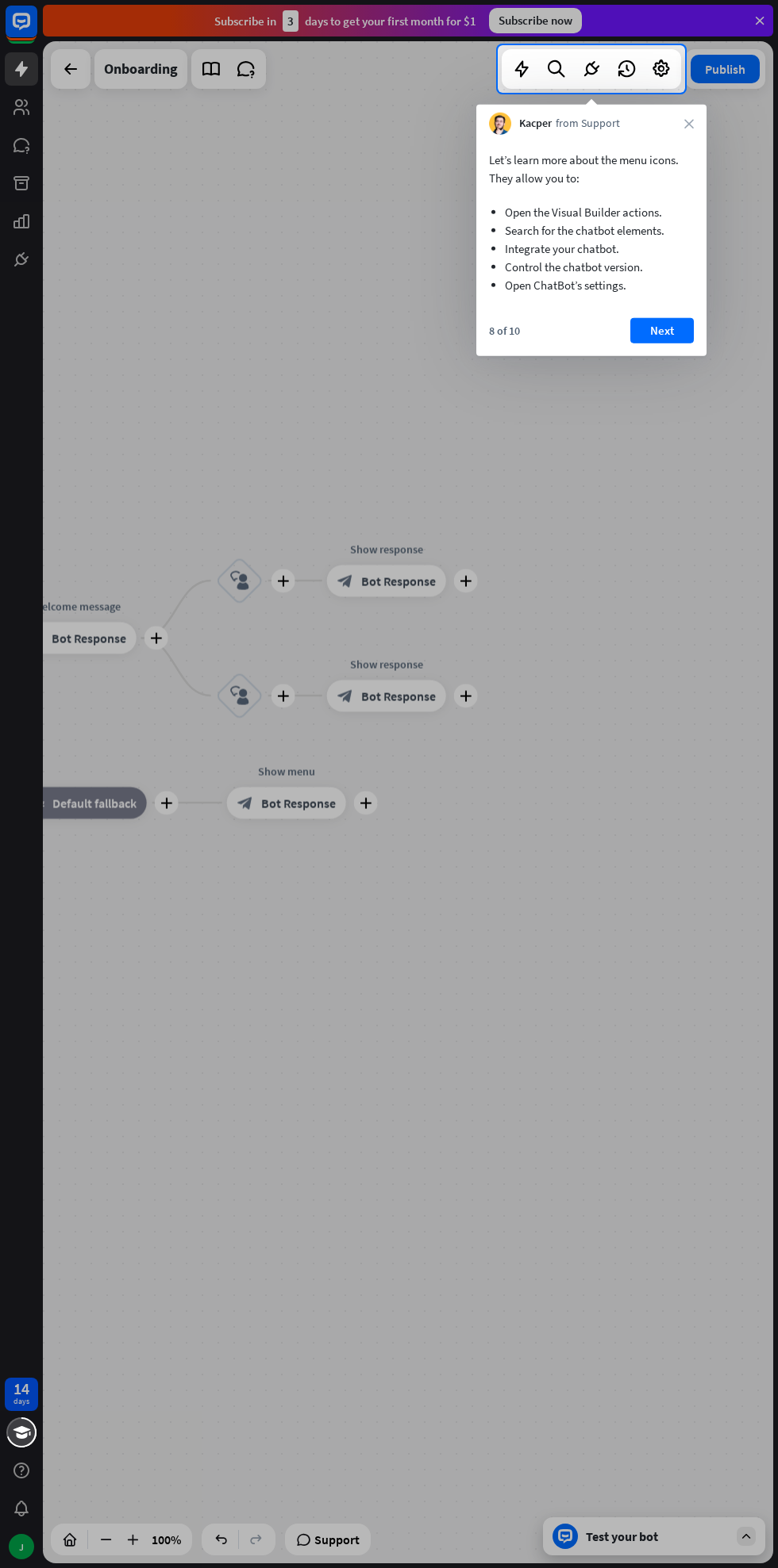
click at [673, 336] on button "Next" at bounding box center [662, 331] width 64 height 25
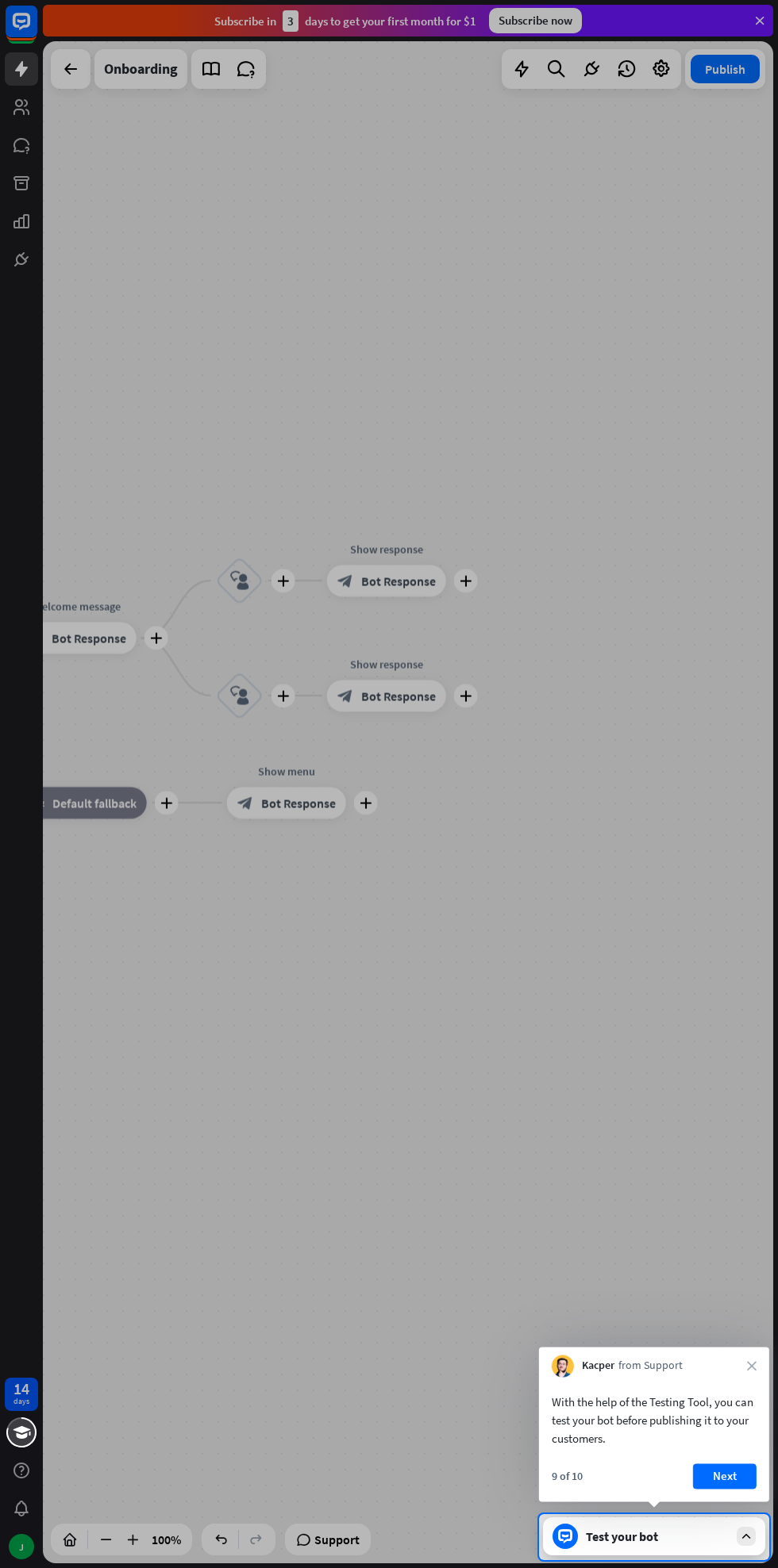
click at [723, 1481] on button "Next" at bounding box center [724, 1476] width 64 height 25
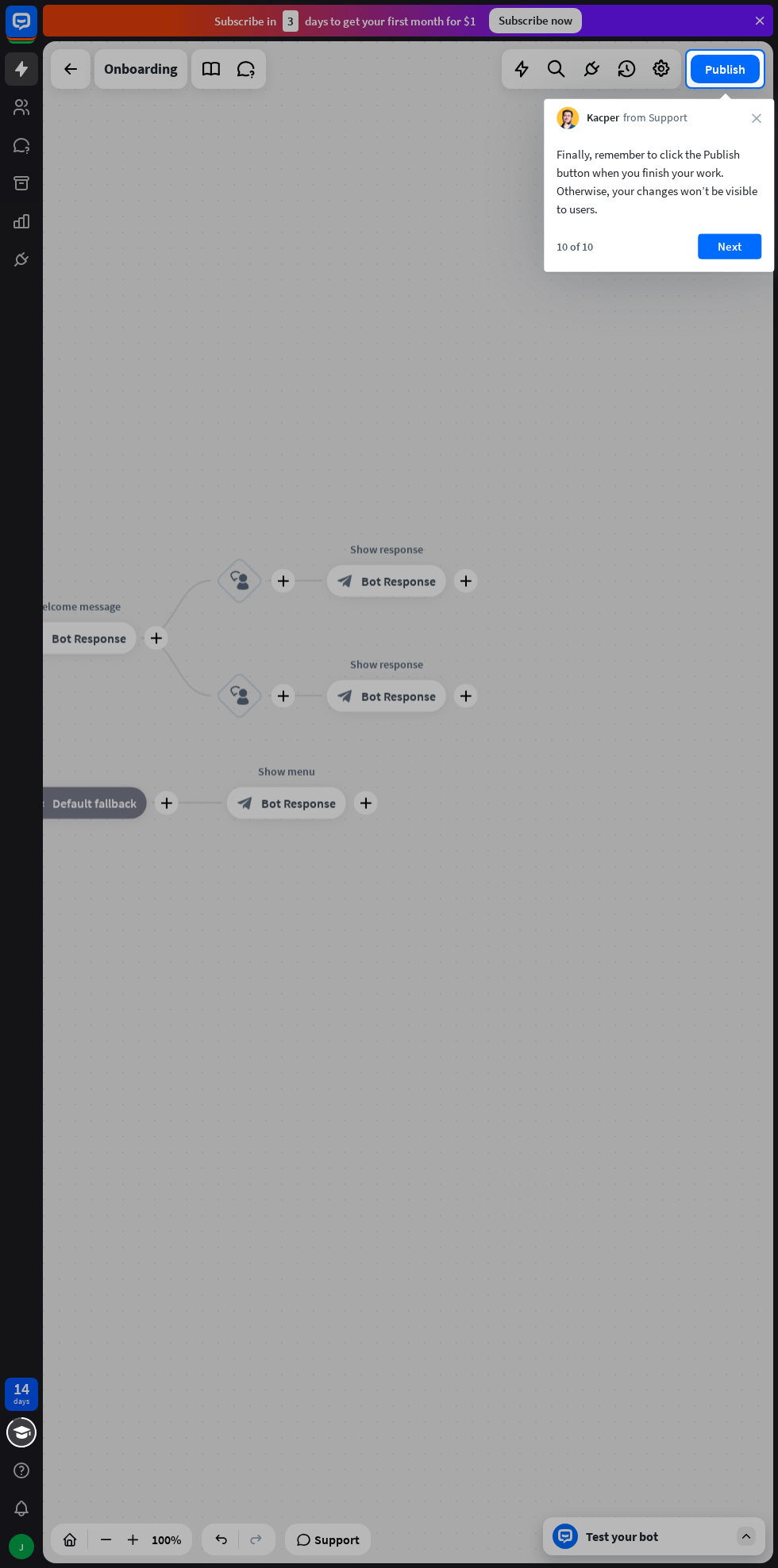
click at [723, 240] on button "Next" at bounding box center [729, 247] width 64 height 25
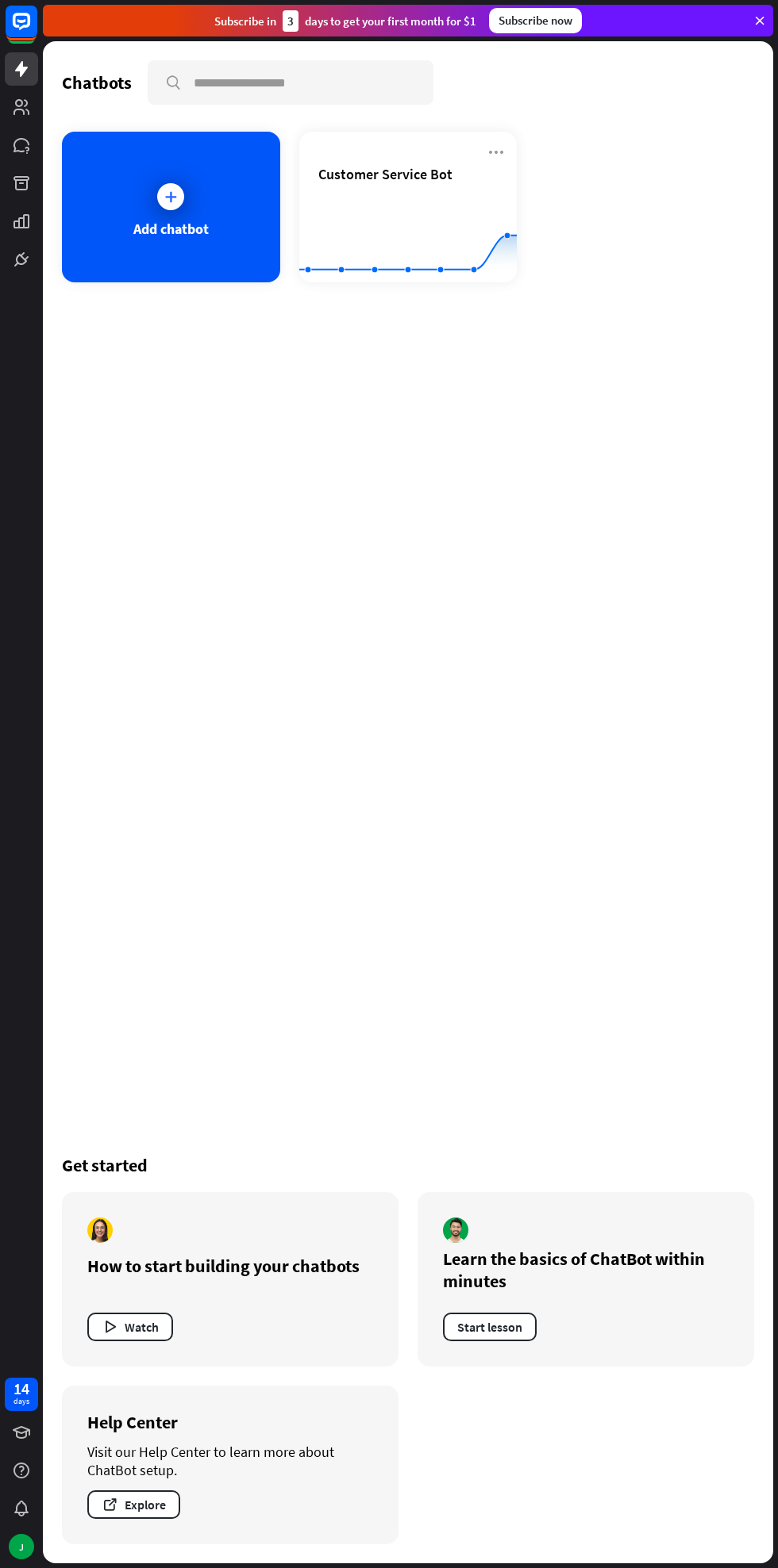
click at [553, 1300] on div "Learn the basics of ChatBot within minutes Start lesson" at bounding box center [585, 1279] width 336 height 174
click at [503, 1326] on button "Start lesson" at bounding box center [489, 1326] width 94 height 28
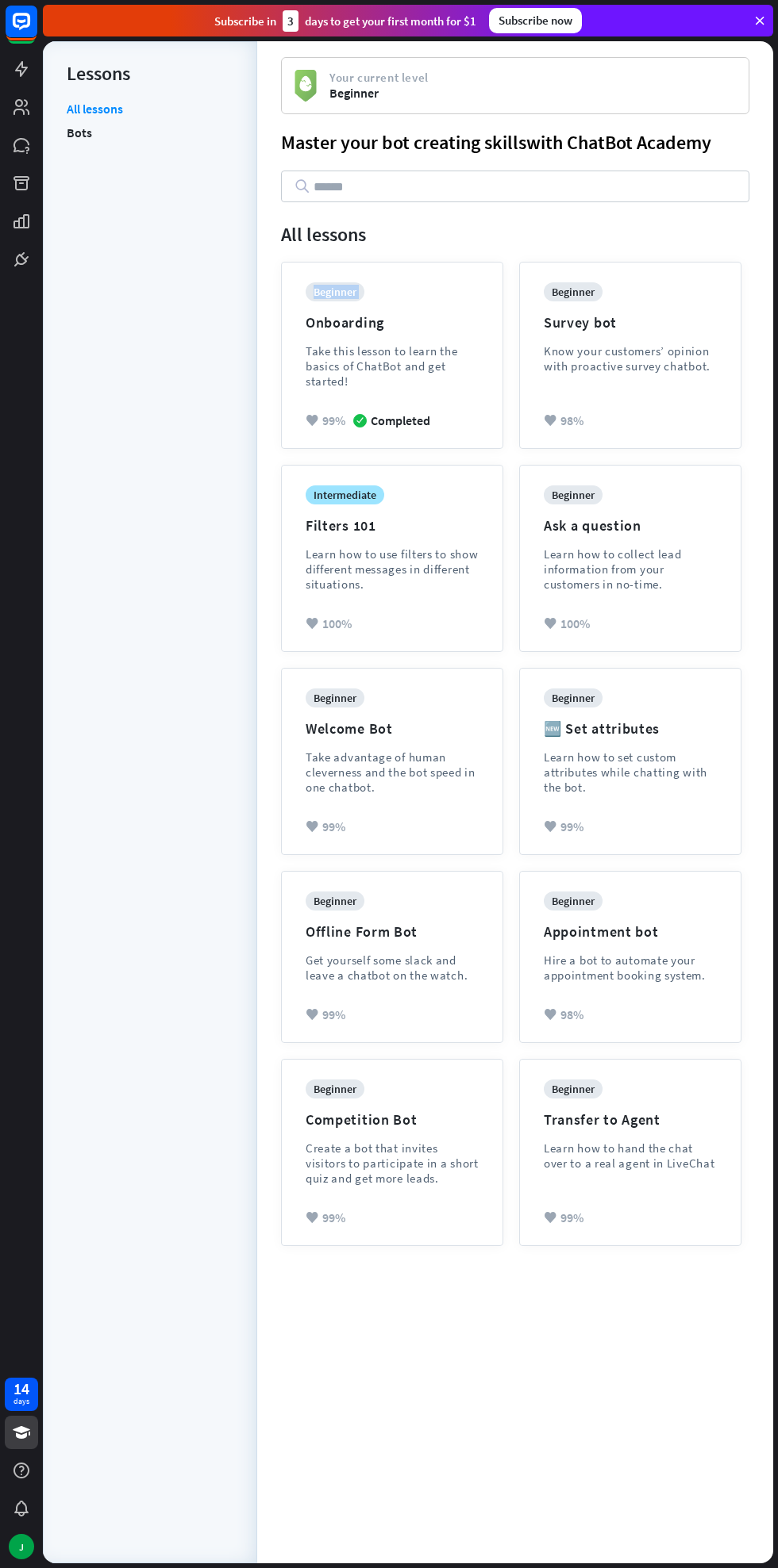
click at [188, 521] on div "All lessons Bots" at bounding box center [149, 824] width 166 height 1446
click at [404, 741] on div "beginner Welcome Bot Take advantage of human cleverness and the bot speed in on…" at bounding box center [392, 753] width 173 height 130
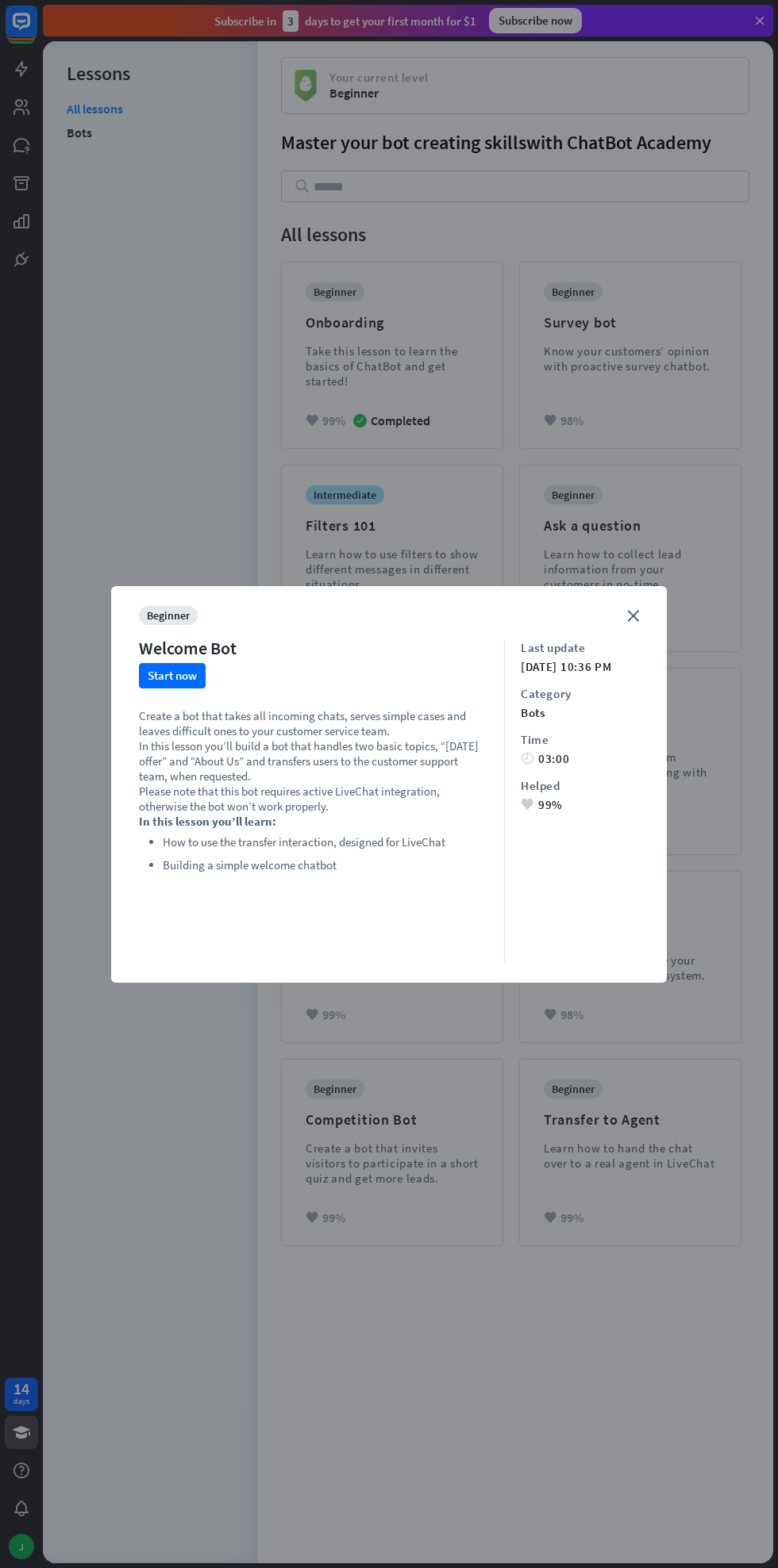
click at [189, 670] on button "Start now" at bounding box center [172, 676] width 66 height 25
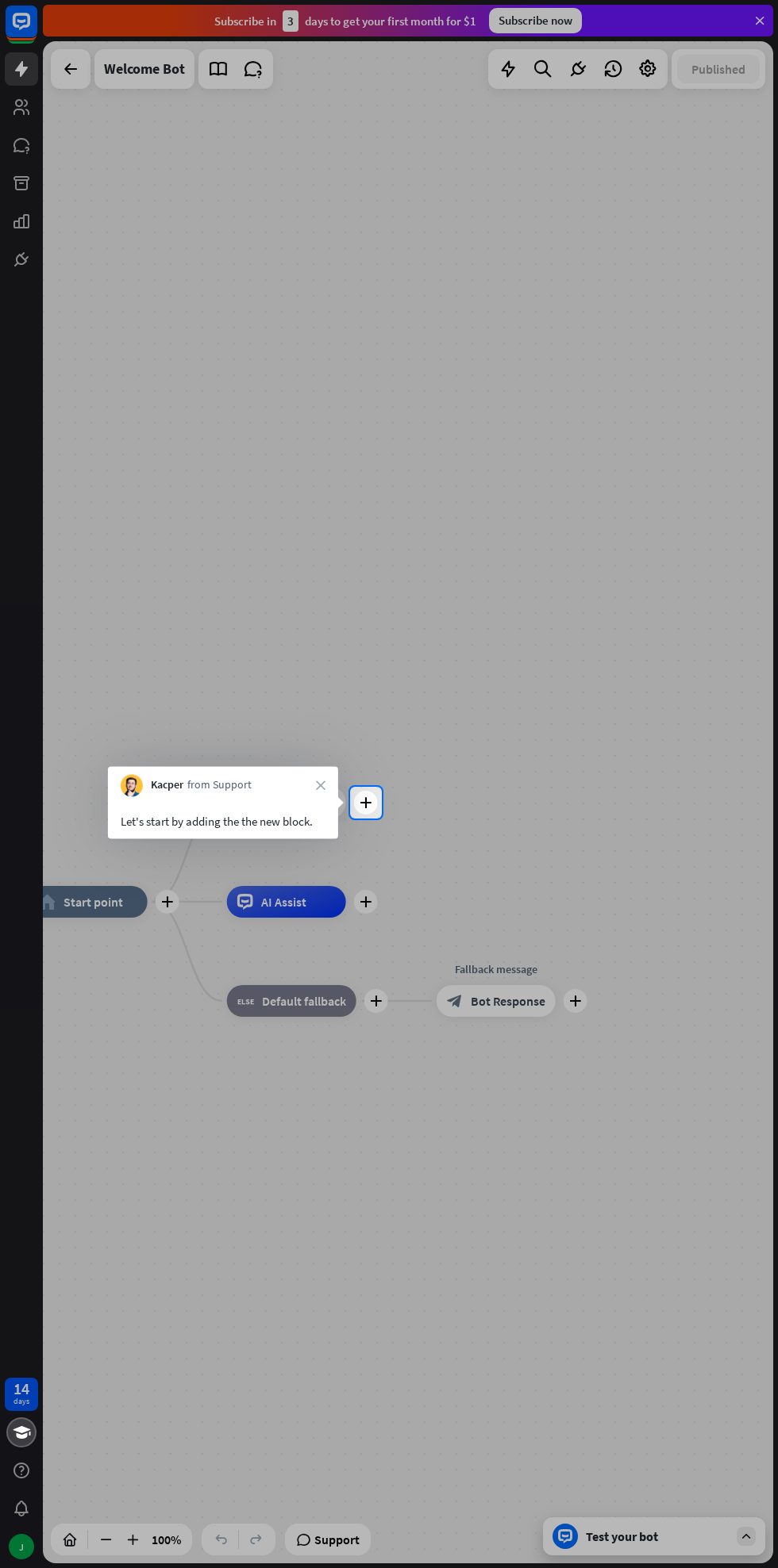
click at [372, 808] on div "plus" at bounding box center [365, 802] width 24 height 24
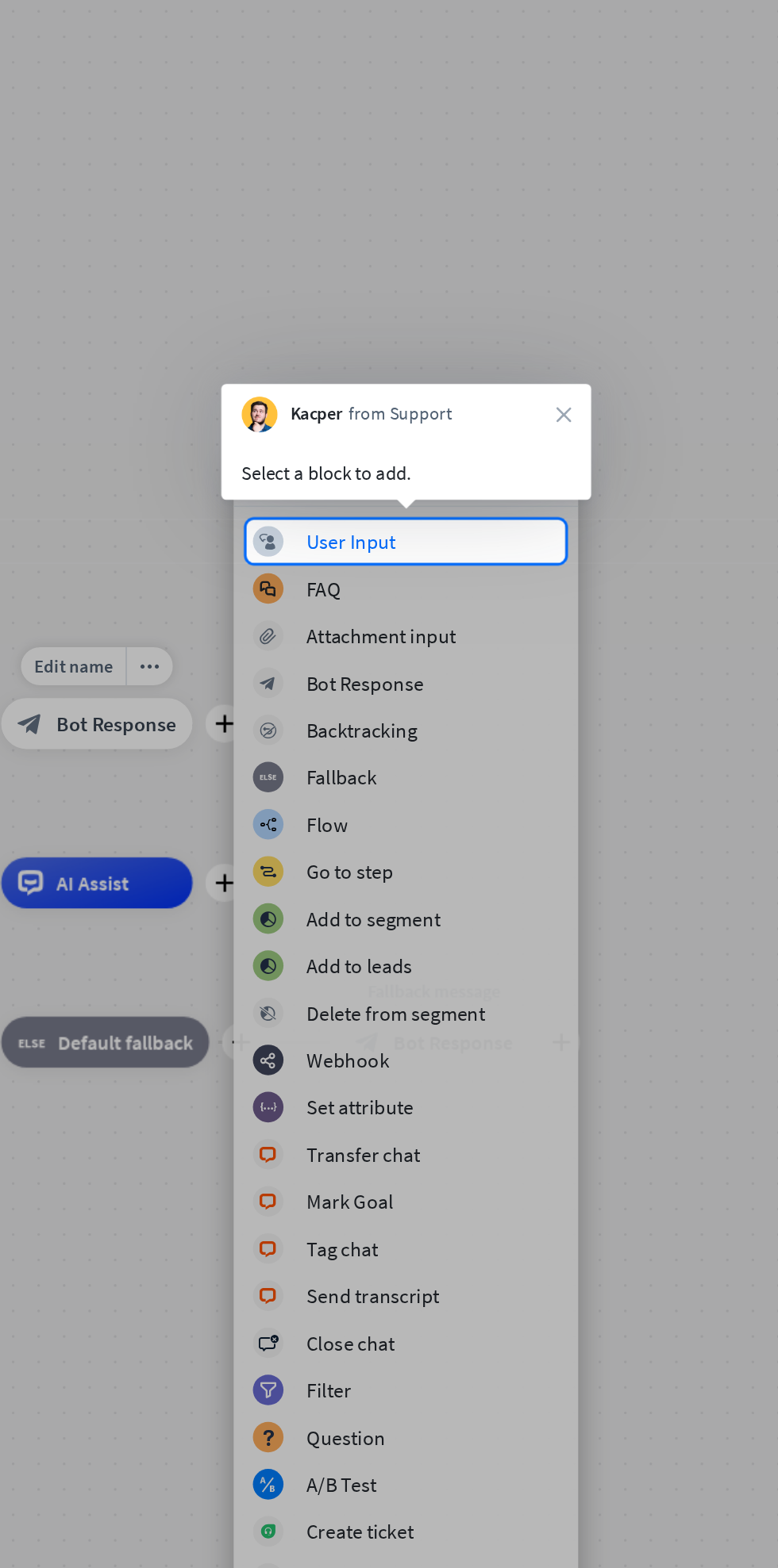
click at [538, 685] on div "block_user_input User Input" at bounding box center [479, 689] width 191 height 19
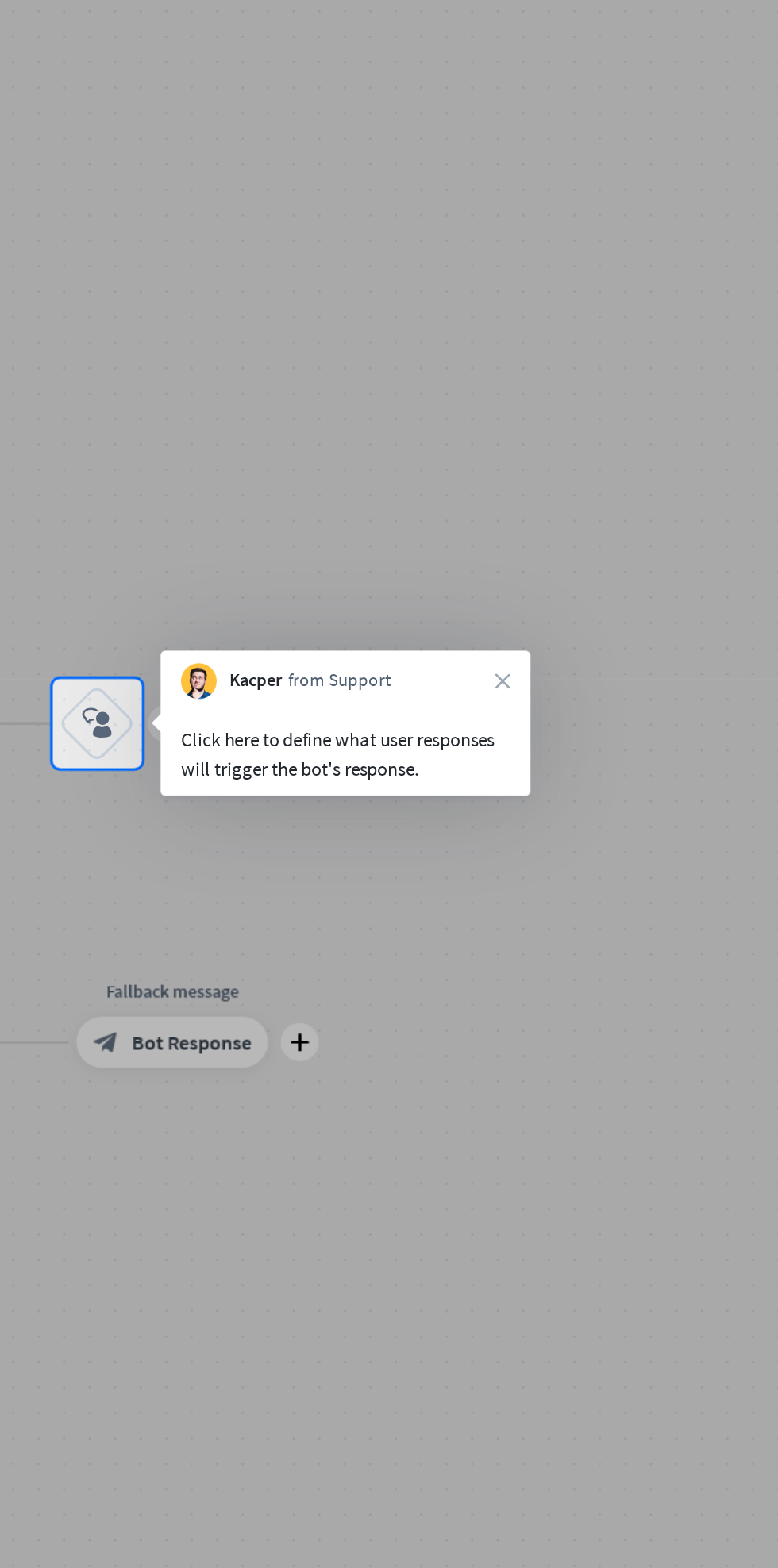
click at [297, 809] on div "block_user_input" at bounding box center [286, 802] width 47 height 47
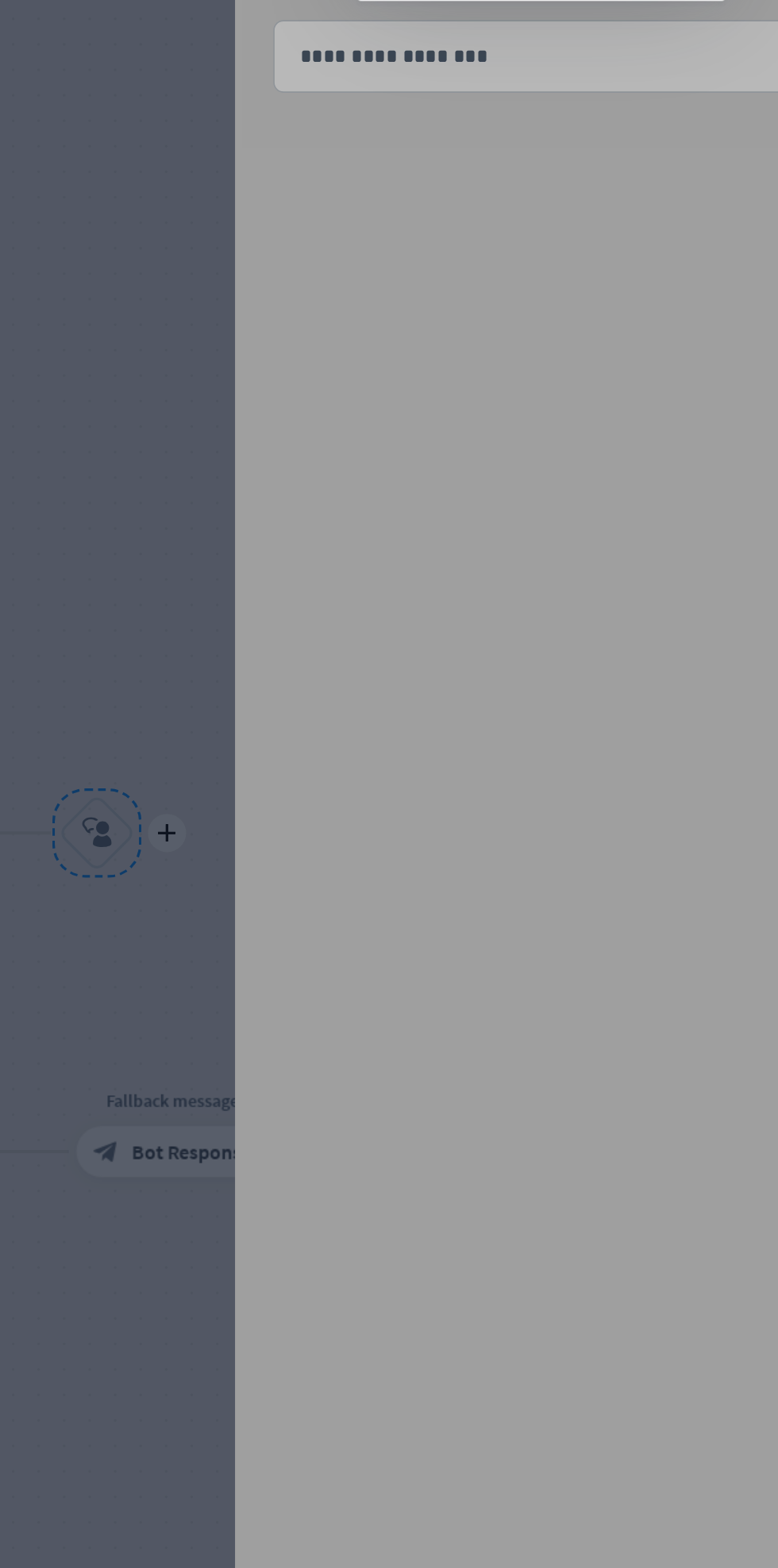
click at [597, 323] on div at bounding box center [389, 861] width 778 height 1414
click at [294, 644] on div at bounding box center [389, 861] width 778 height 1414
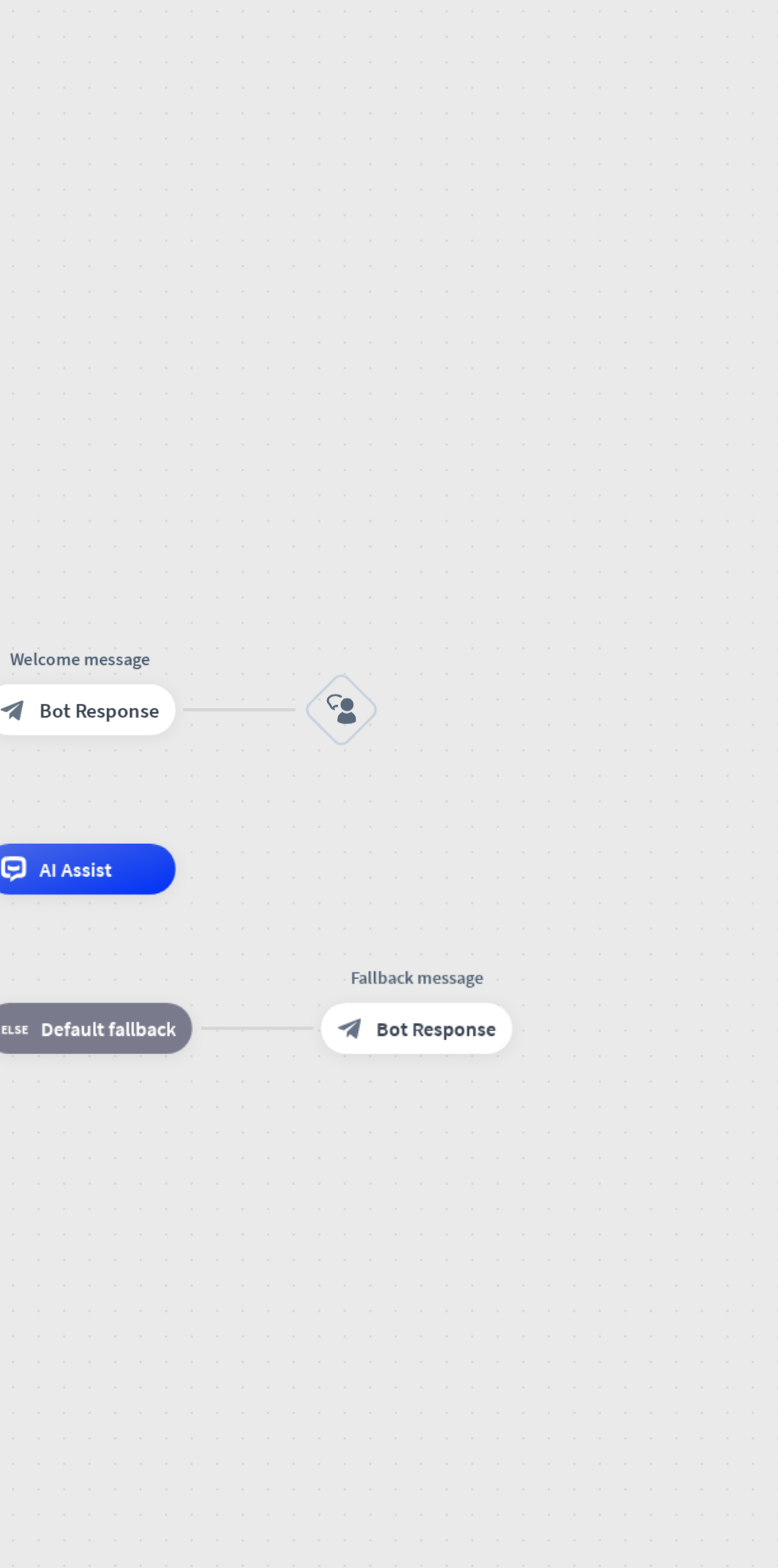
click at [438, 784] on icon "block_user_input" at bounding box center [437, 793] width 19 height 19
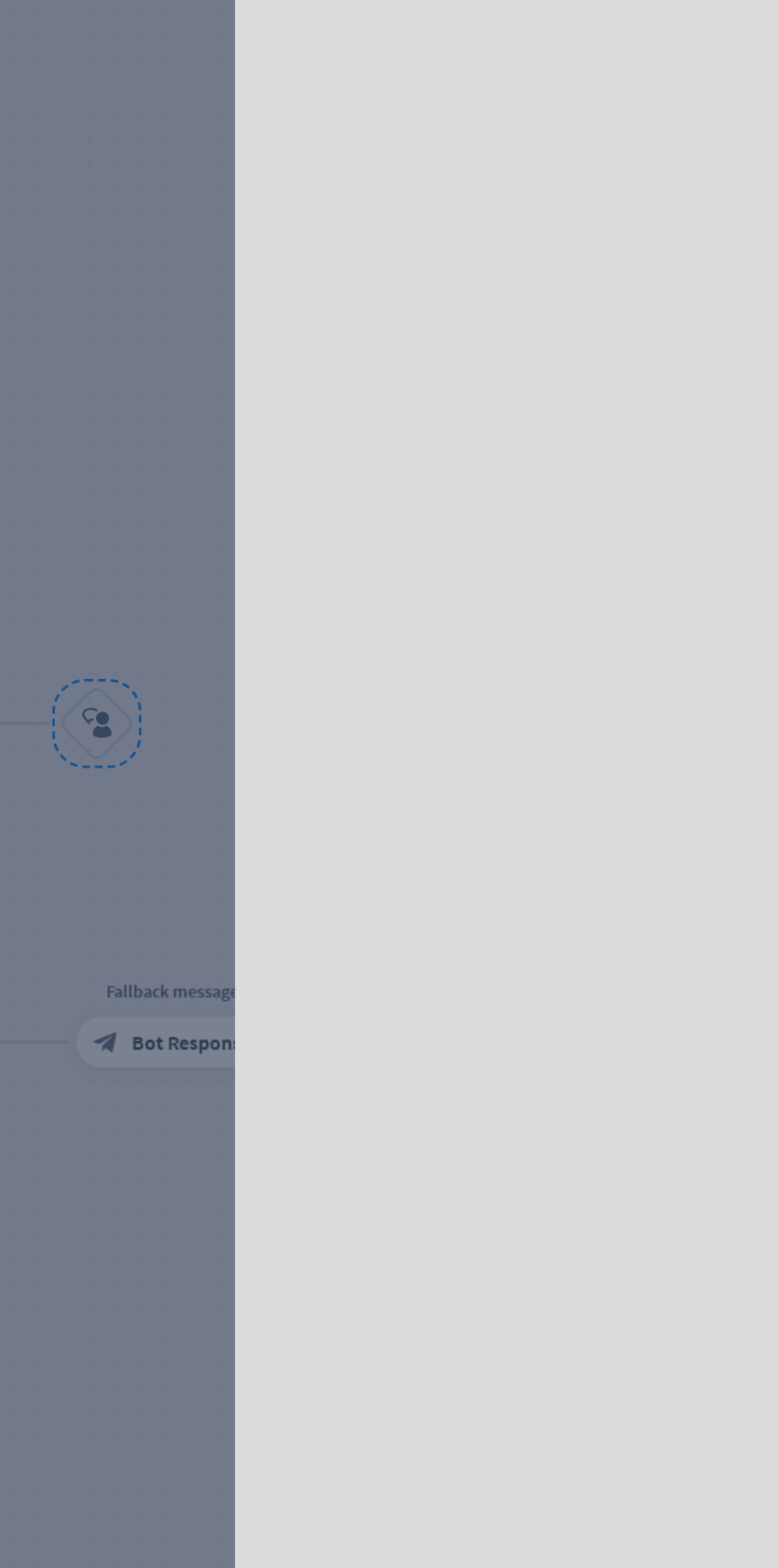
click at [284, 737] on div at bounding box center [407, 801] width 730 height 1522
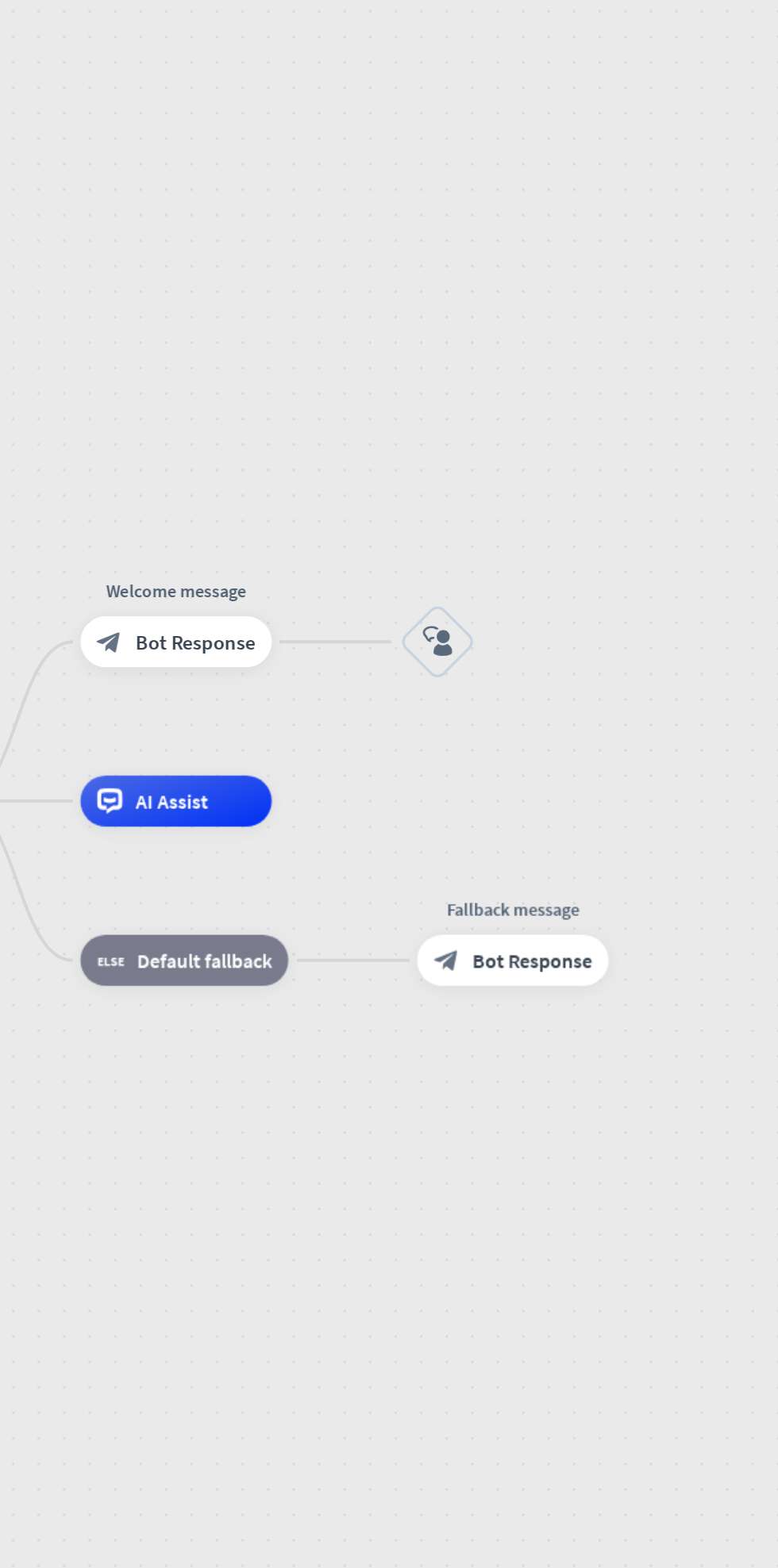
click at [503, 749] on icon "block_user_input" at bounding box center [498, 751] width 19 height 19
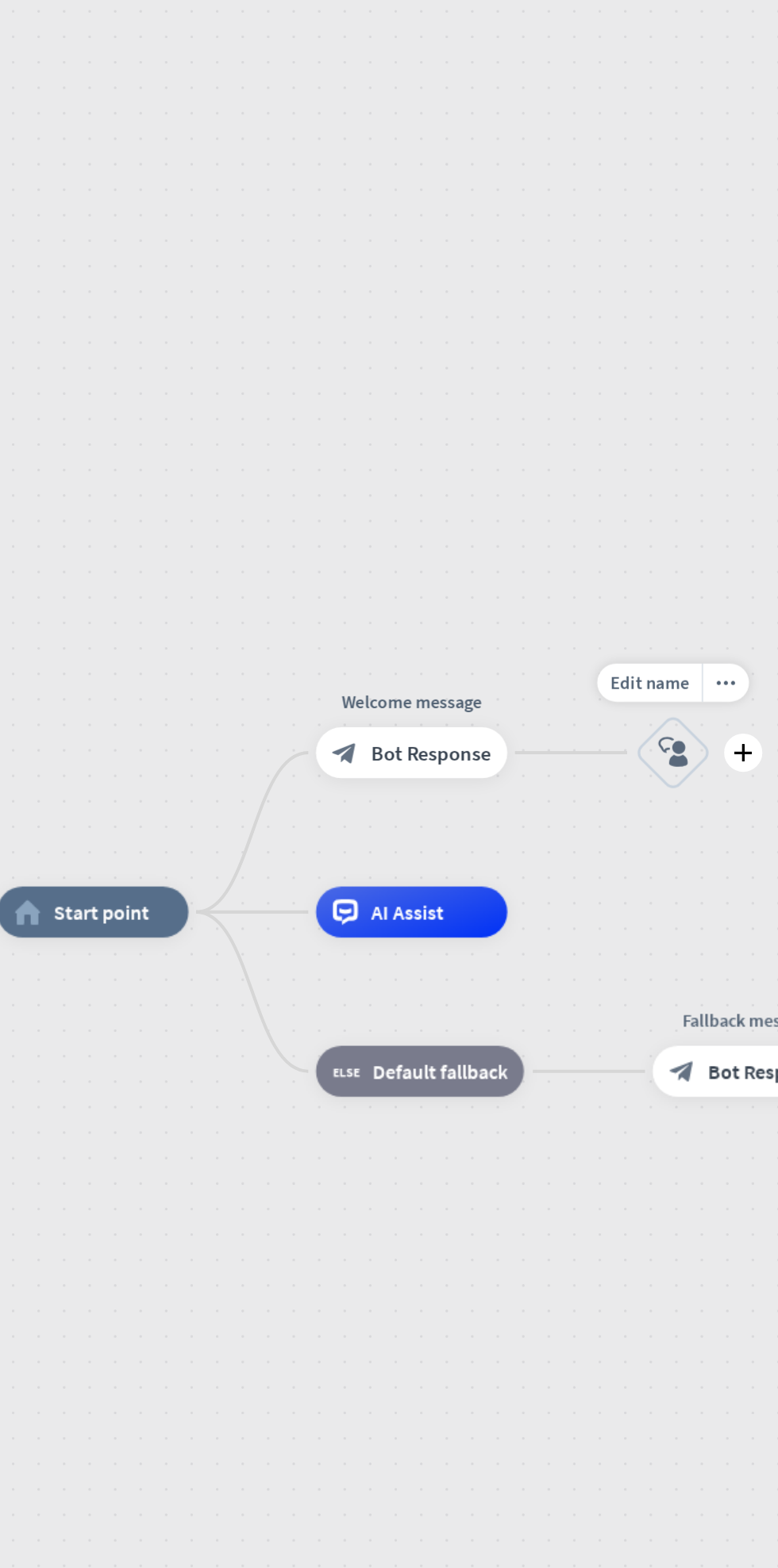
click at [469, 926] on span "AI Assist" at bounding box center [479, 919] width 45 height 15
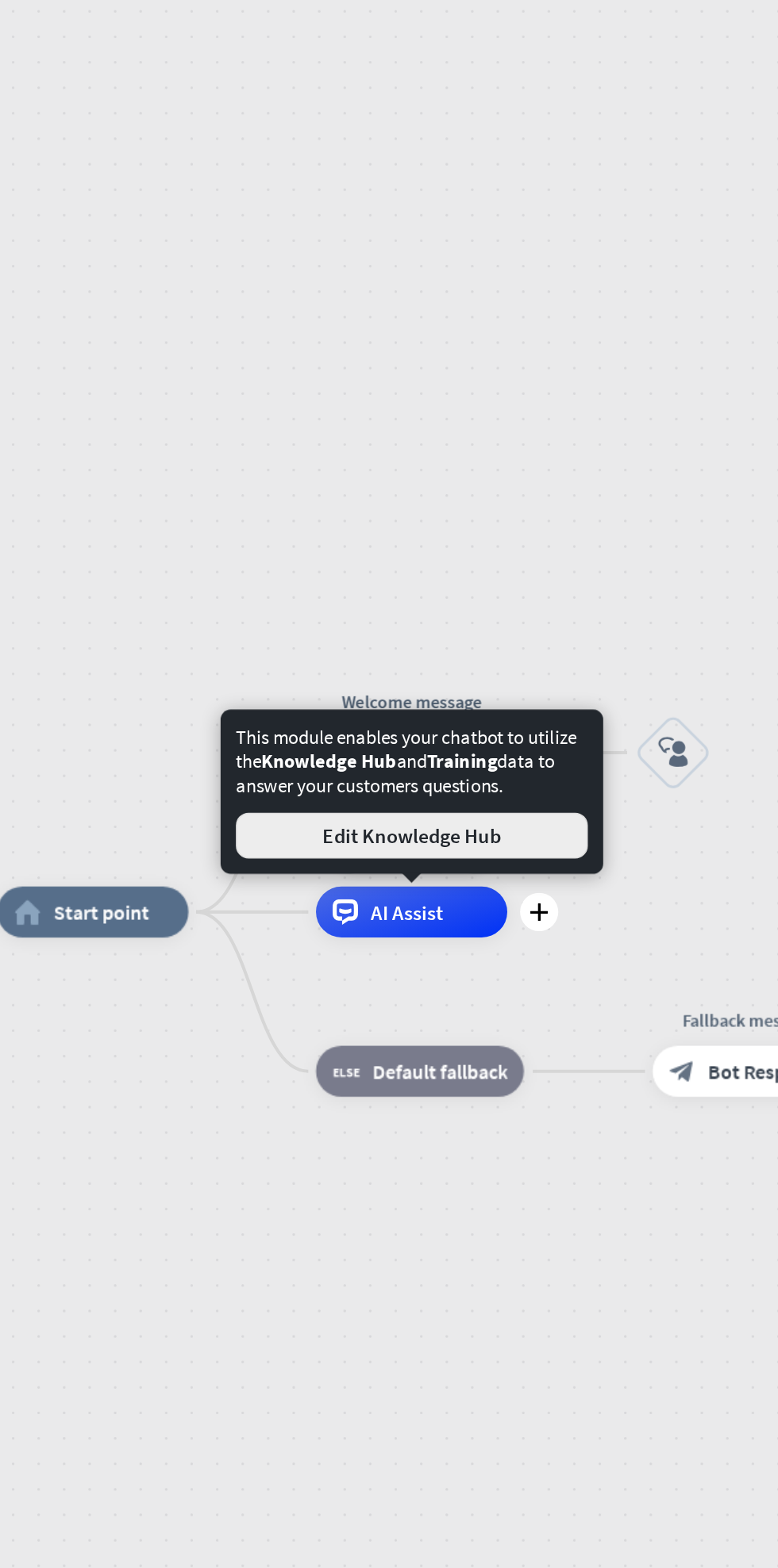
click at [559, 866] on button "Edit Knowledge Hub" at bounding box center [482, 872] width 219 height 28
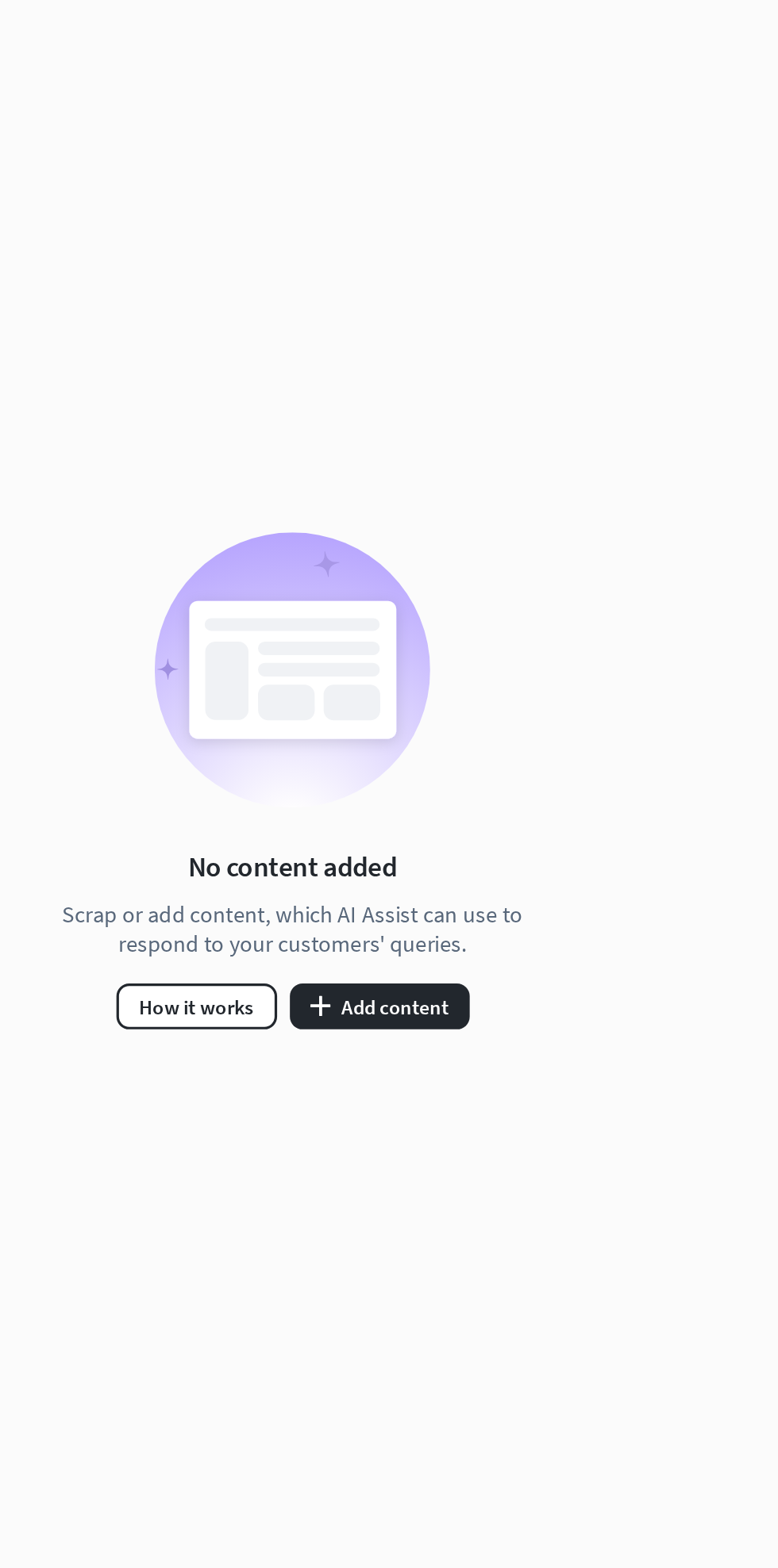
click at [340, 973] on button "How it works" at bounding box center [348, 978] width 100 height 28
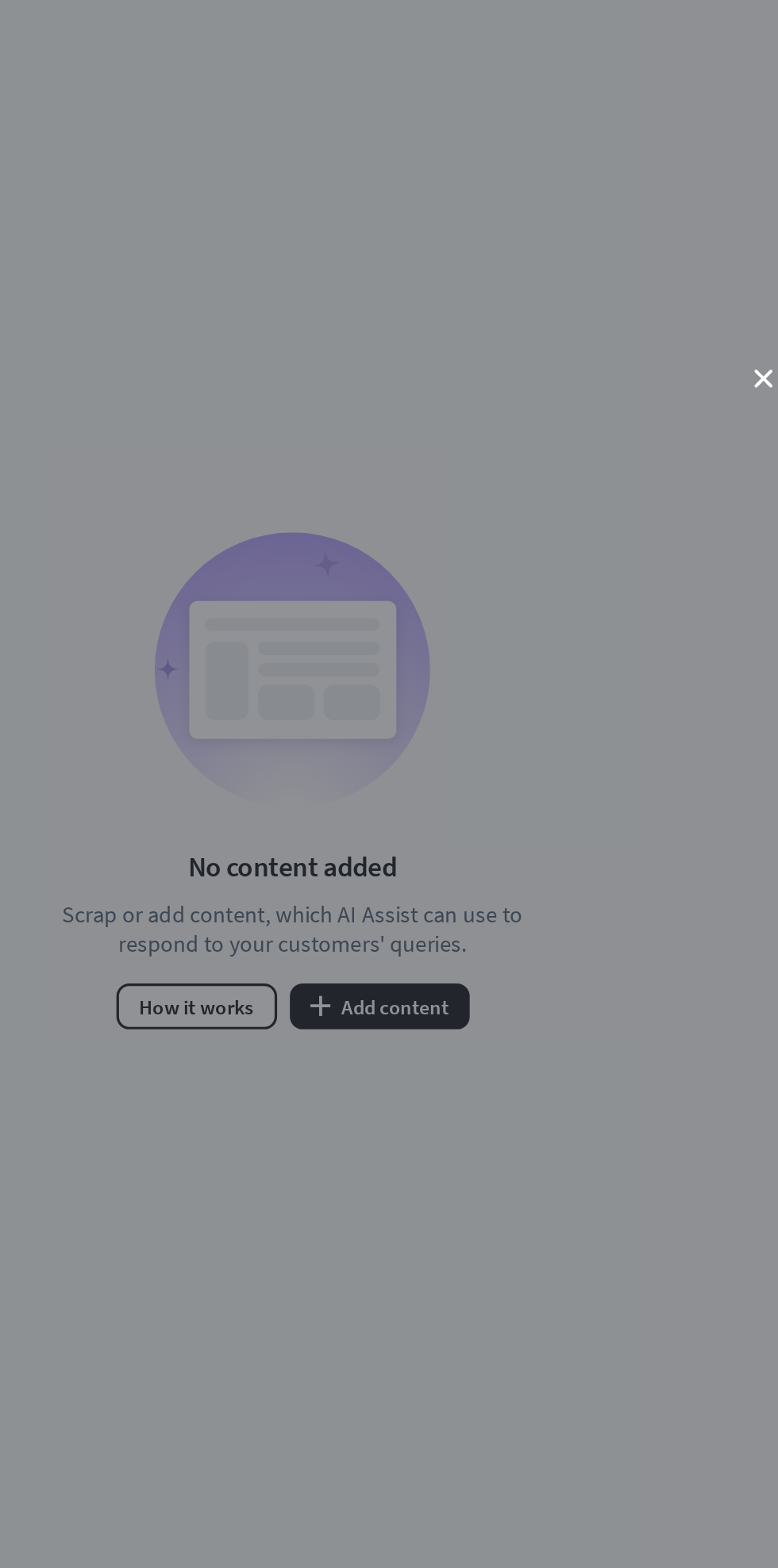
click at [700, 588] on icon "close" at bounding box center [701, 588] width 11 height 11
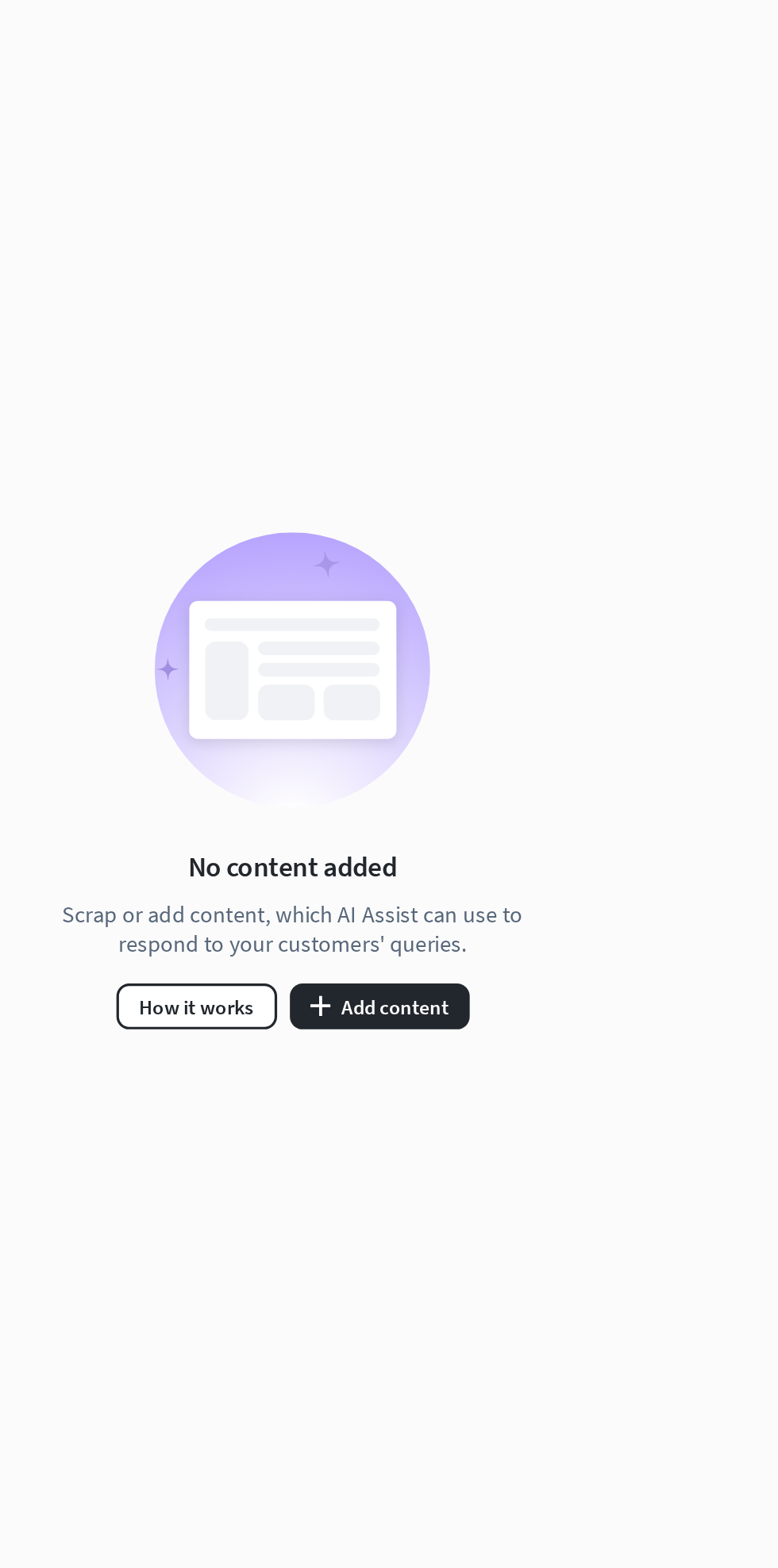
click at [473, 981] on button "plus Add content" at bounding box center [462, 978] width 112 height 28
